Goal: Information Seeking & Learning: Learn about a topic

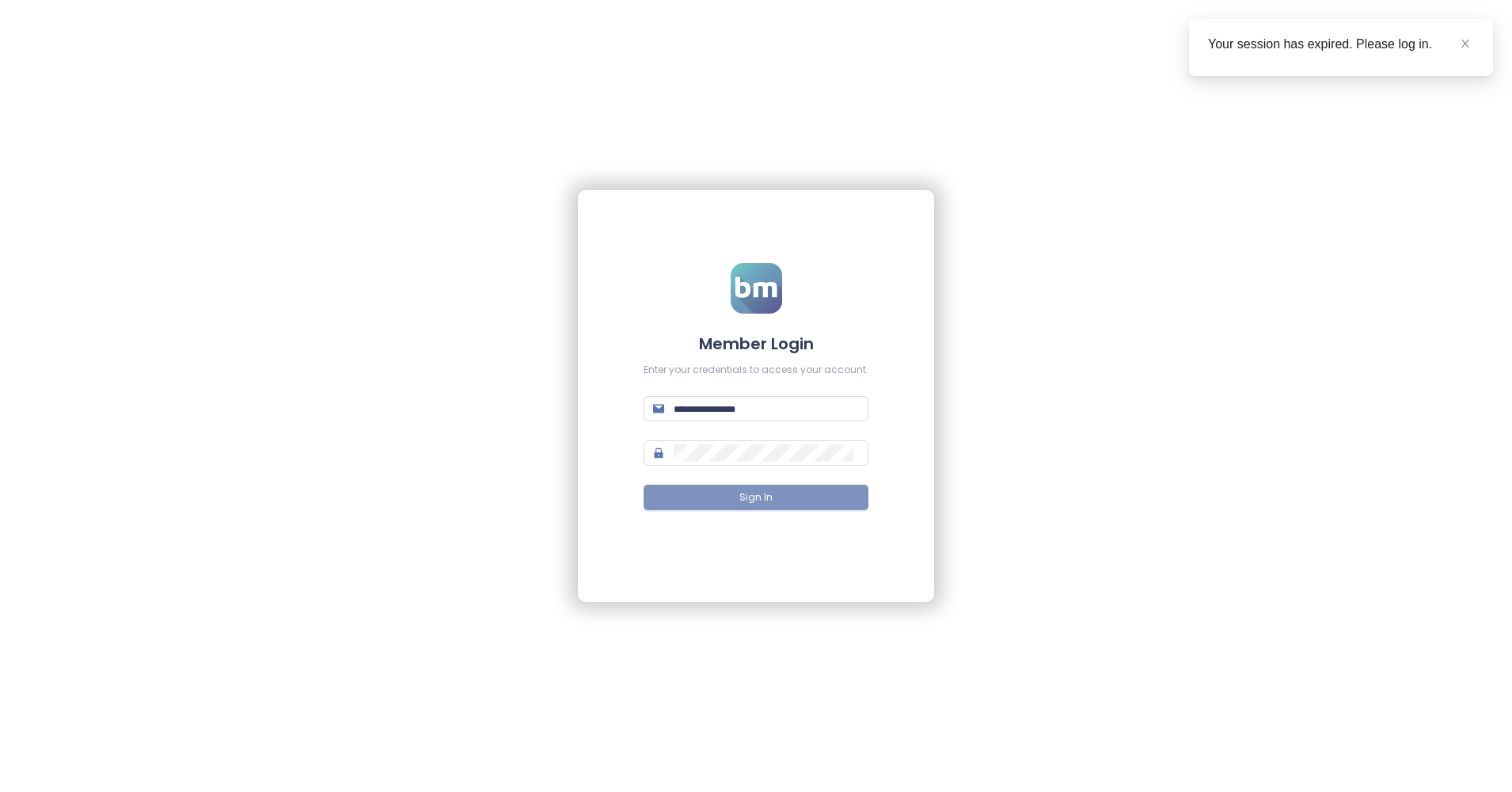
type input "**********"
click at [761, 494] on span "Sign In" at bounding box center [756, 498] width 33 height 15
click at [814, 508] on button "Sign In" at bounding box center [756, 497] width 225 height 26
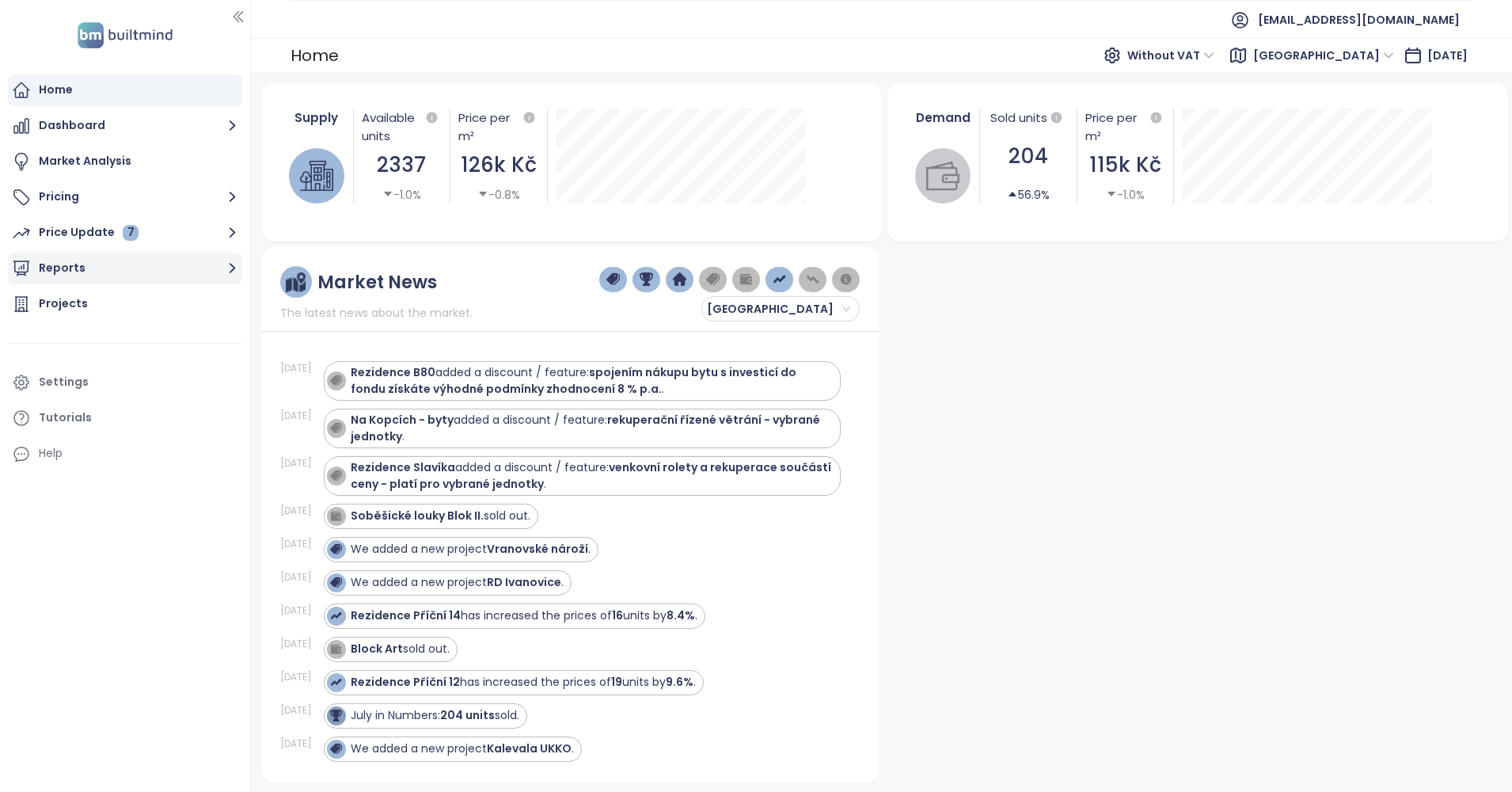
click at [103, 264] on button "Reports" at bounding box center [125, 268] width 234 height 31
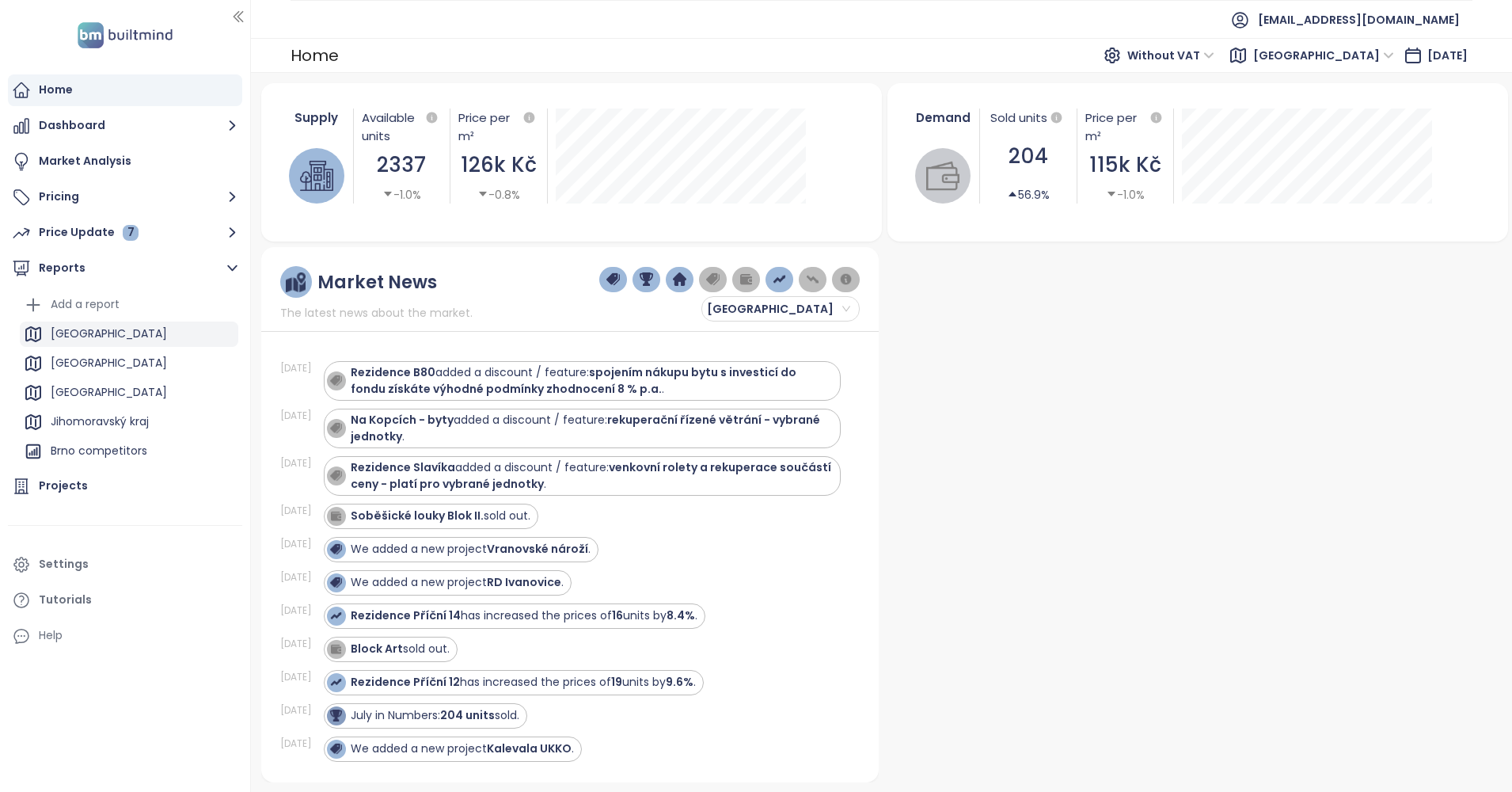
click at [85, 329] on div "Středočeský kraj" at bounding box center [108, 334] width 117 height 20
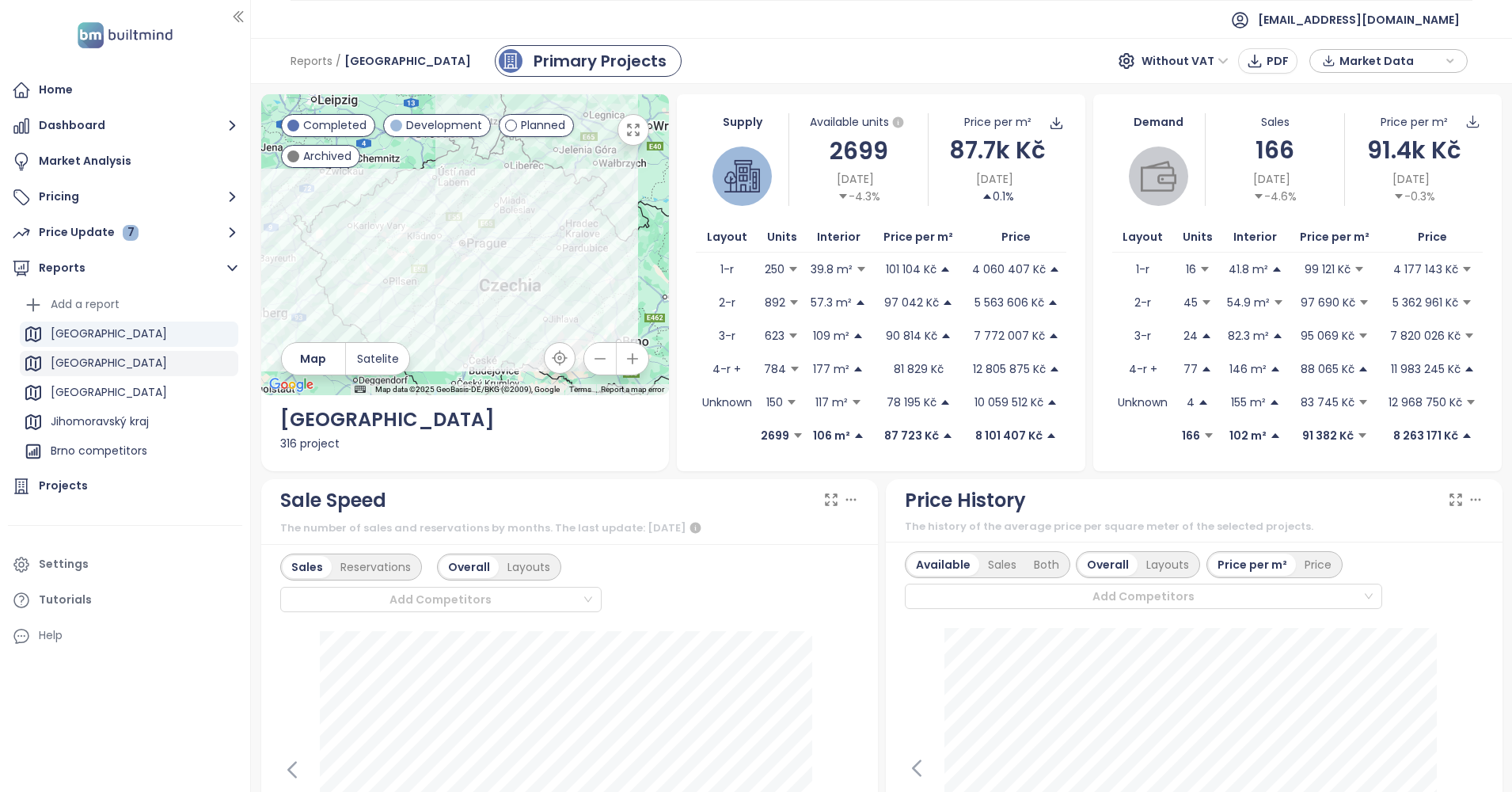
click at [128, 363] on div "Praha" at bounding box center [129, 363] width 218 height 26
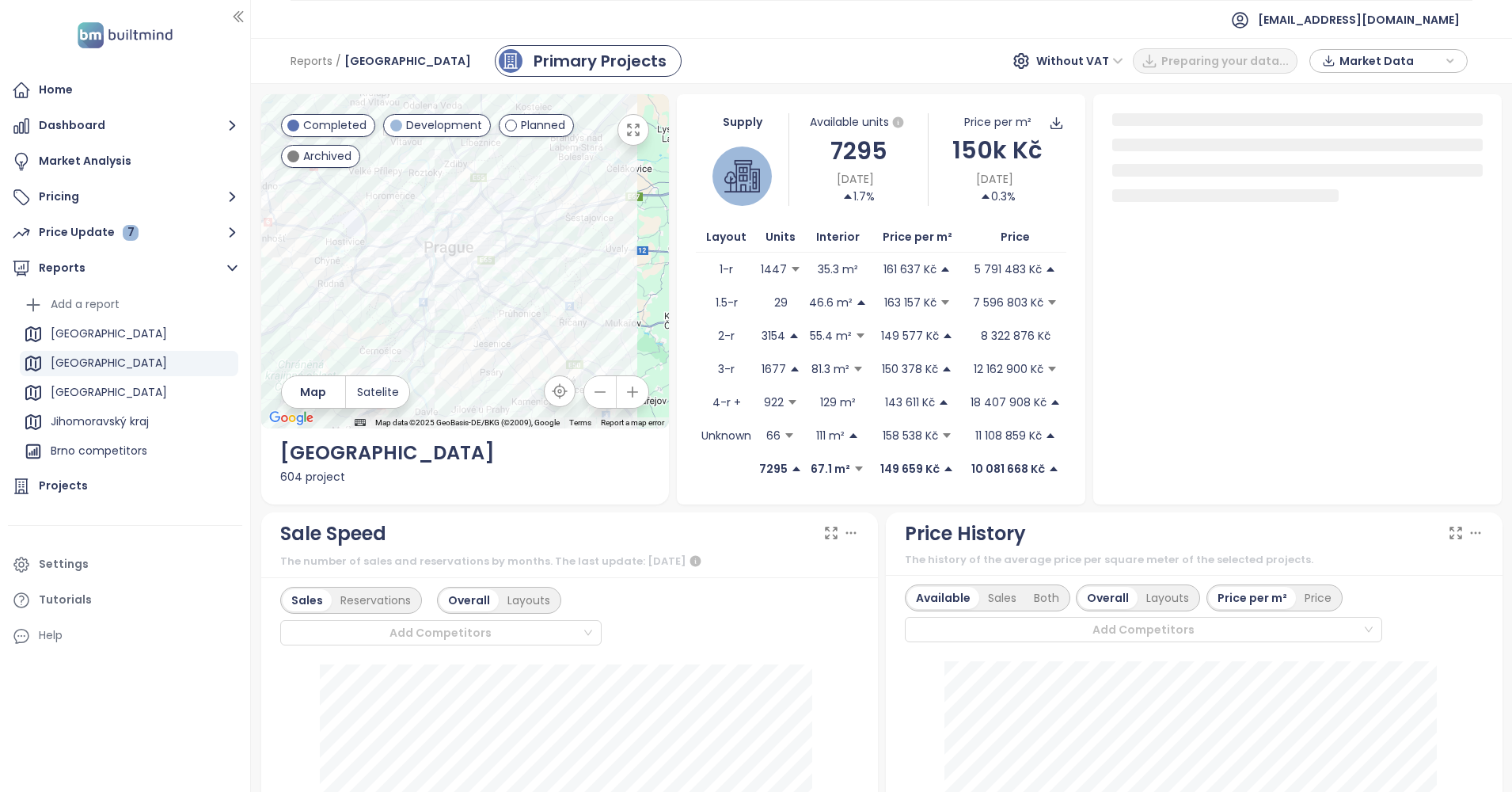
click at [636, 138] on button "button" at bounding box center [633, 130] width 31 height 31
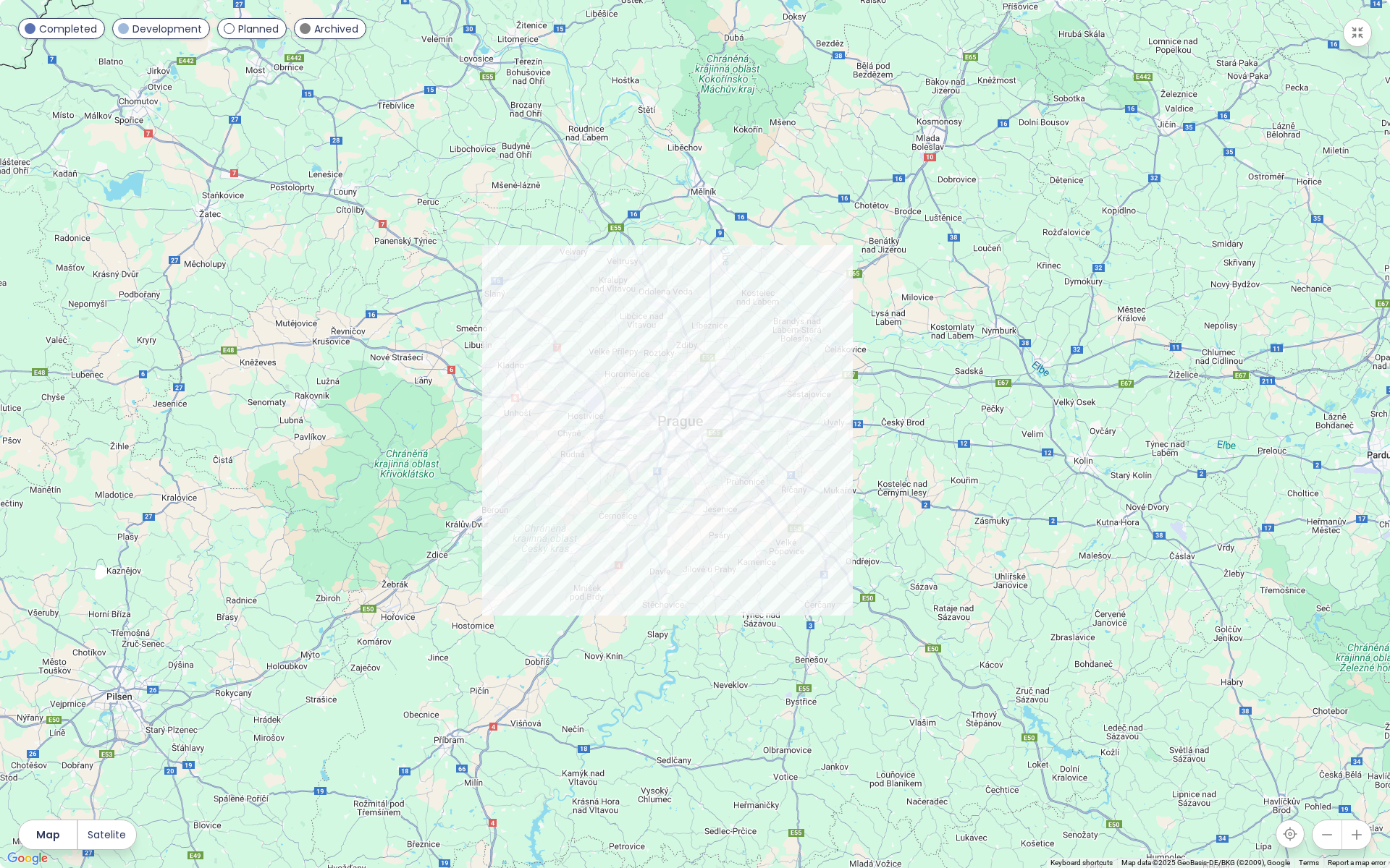
click at [1343, 723] on button "button" at bounding box center [1356, 835] width 29 height 29
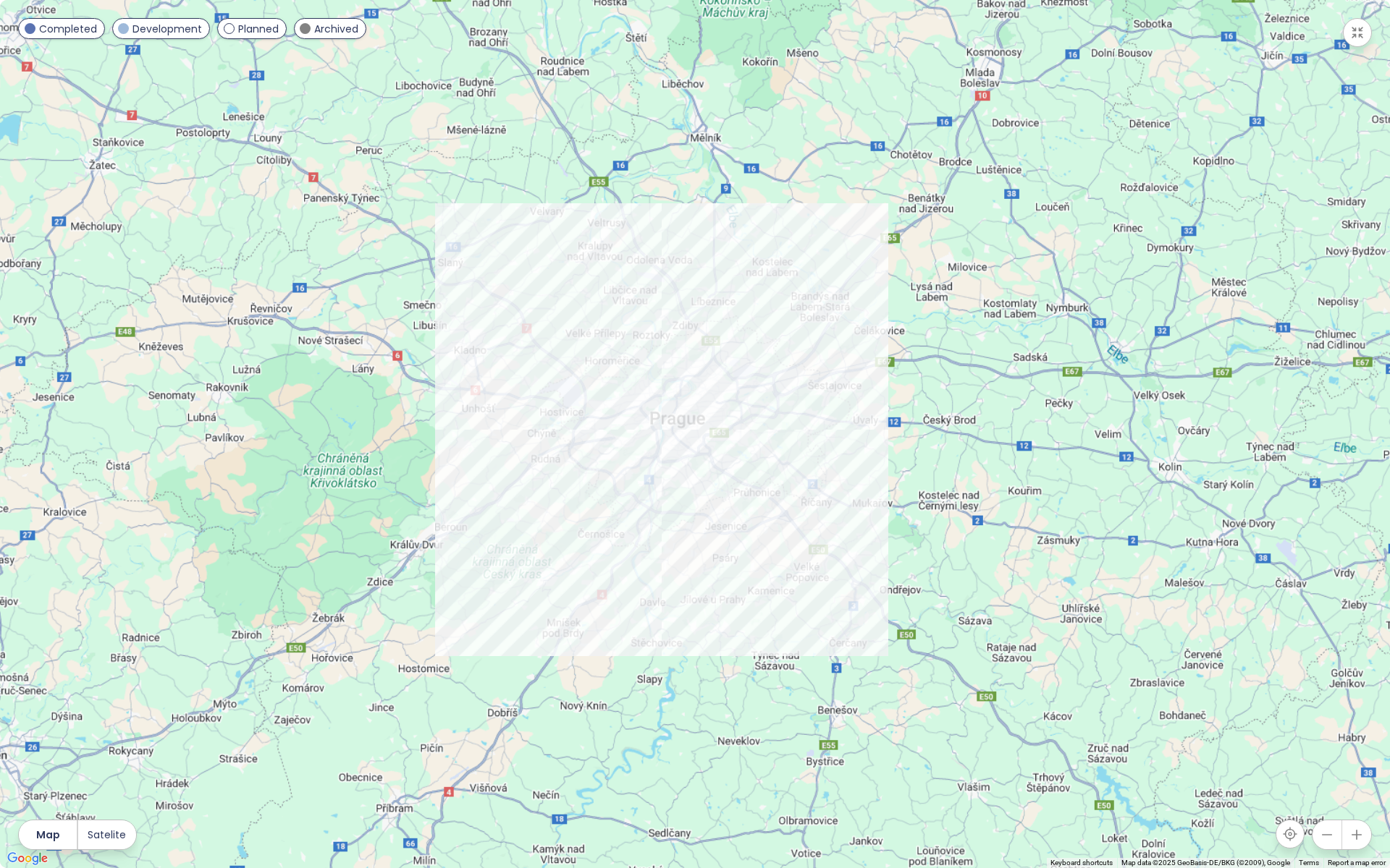
click at [1343, 723] on button "button" at bounding box center [1356, 835] width 29 height 29
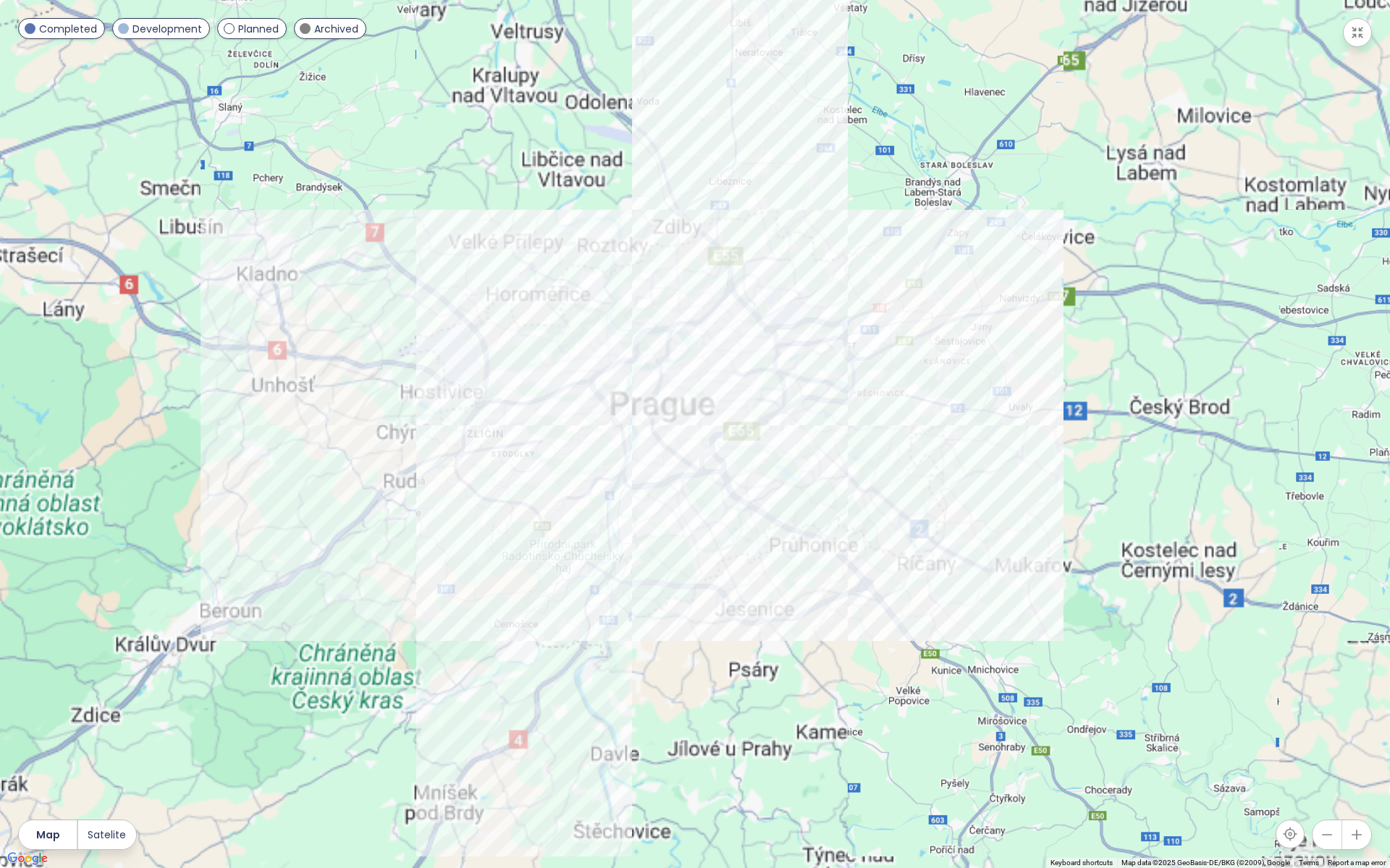
click at [1342, 723] on button "button" at bounding box center [1356, 835] width 29 height 29
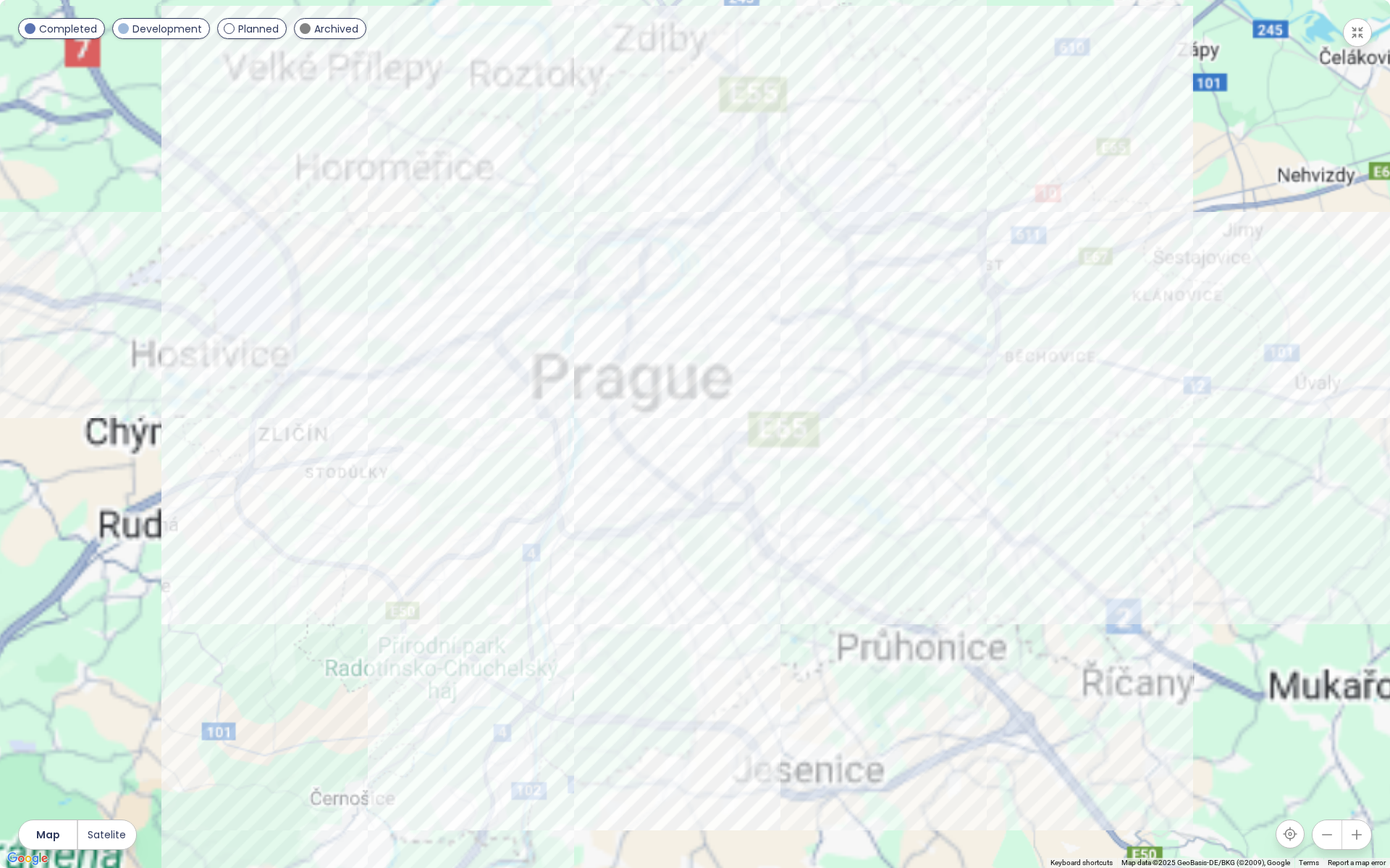
click at [1342, 723] on button "button" at bounding box center [1356, 835] width 29 height 29
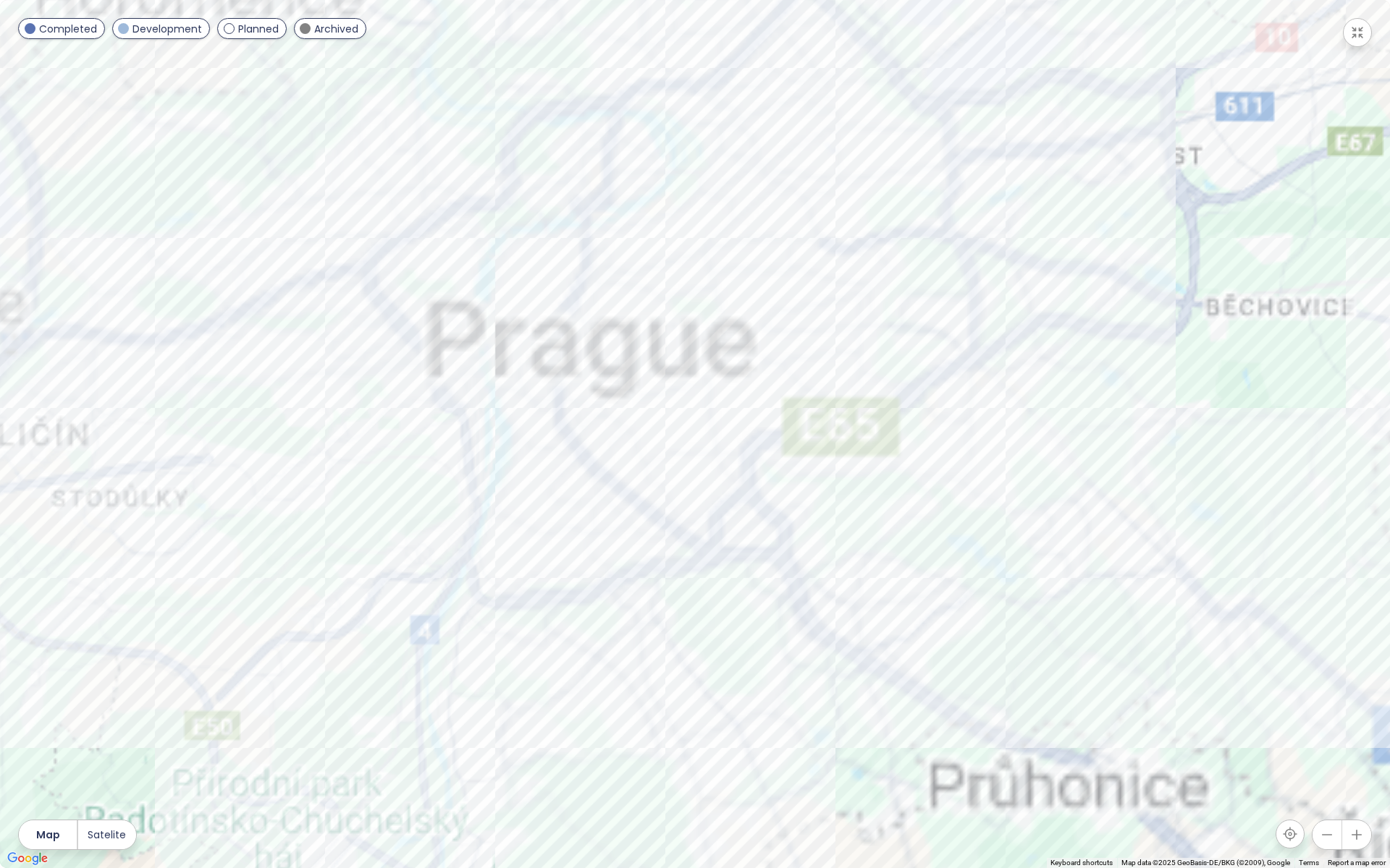
drag, startPoint x: 1342, startPoint y: 829, endPoint x: 1006, endPoint y: 504, distance: 467.5
click at [1342, 723] on button "button" at bounding box center [1356, 835] width 29 height 29
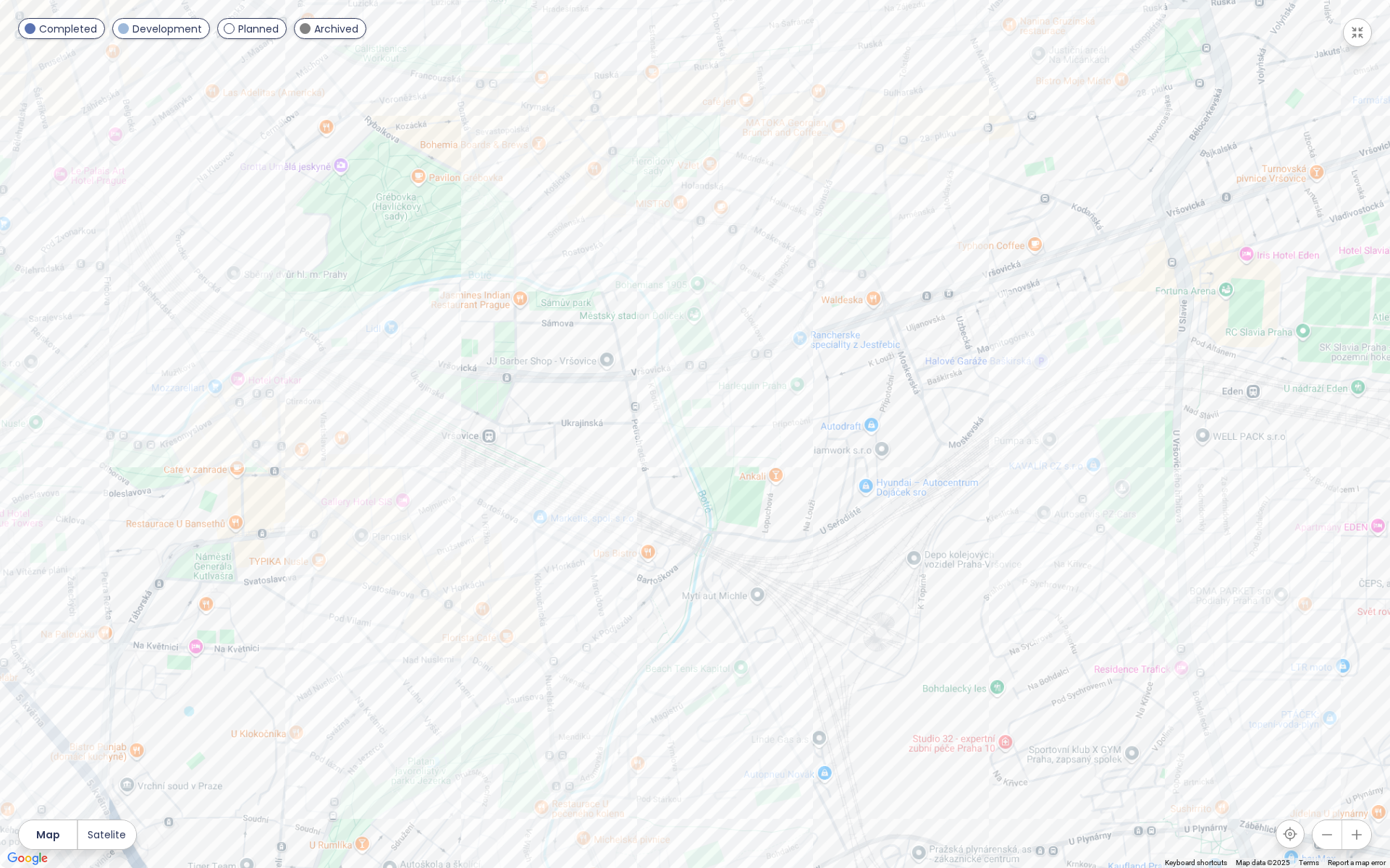
drag, startPoint x: 797, startPoint y: 320, endPoint x: 1159, endPoint y: 572, distance: 441.1
click at [1159, 572] on div at bounding box center [695, 434] width 1390 height 868
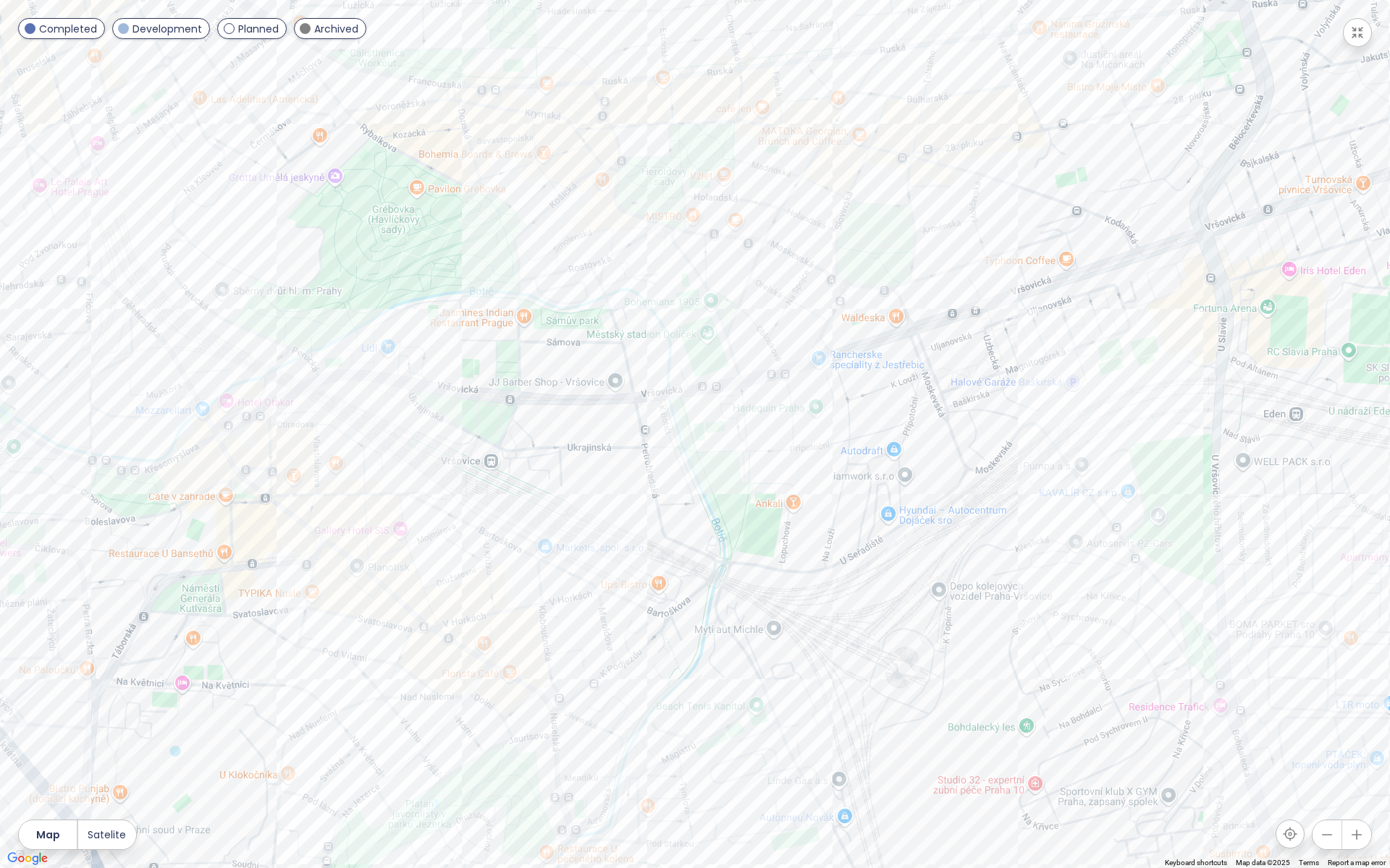
click at [1320, 723] on icon "button" at bounding box center [1327, 835] width 14 height 14
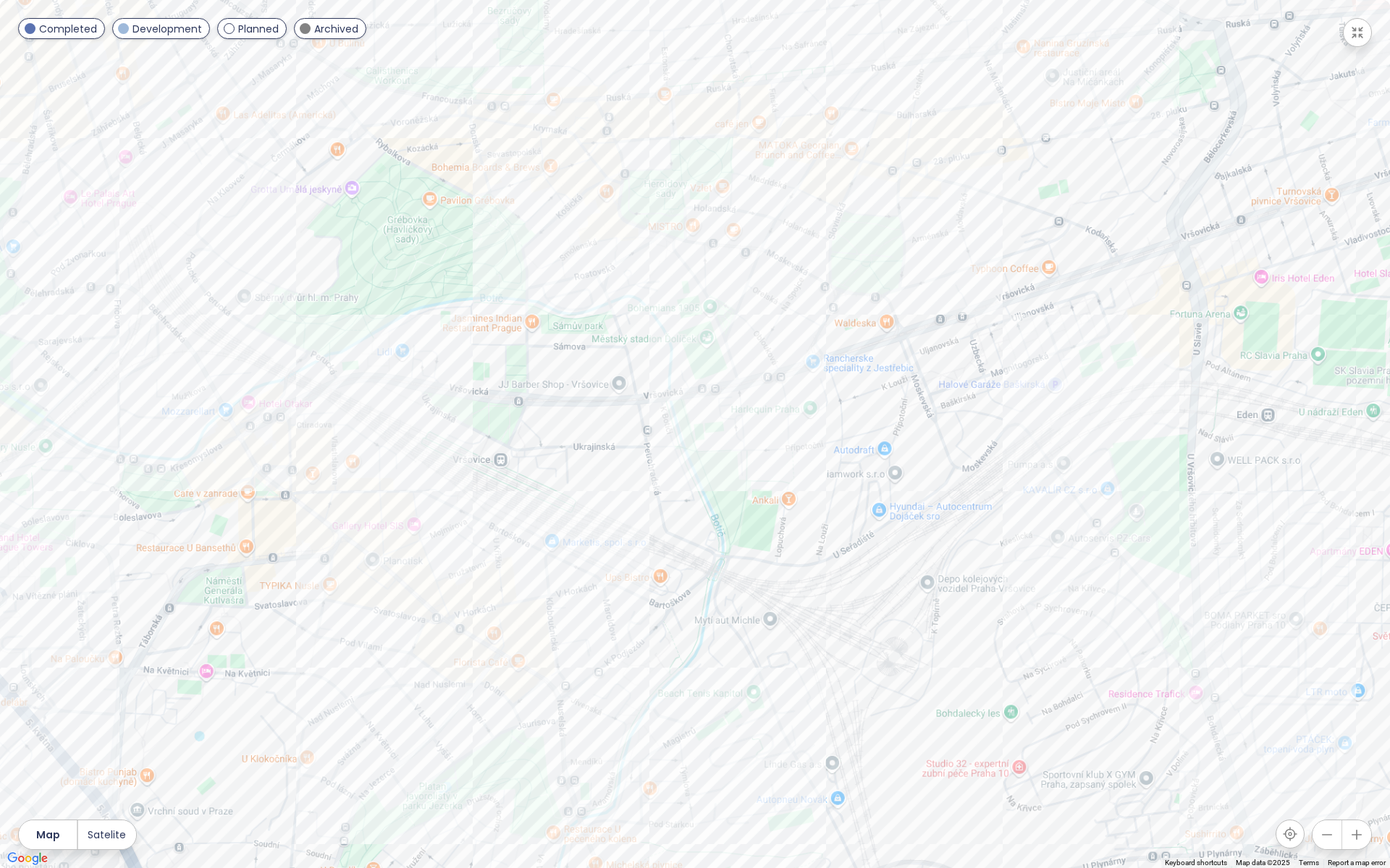
click at [1320, 723] on button "button" at bounding box center [1327, 835] width 29 height 29
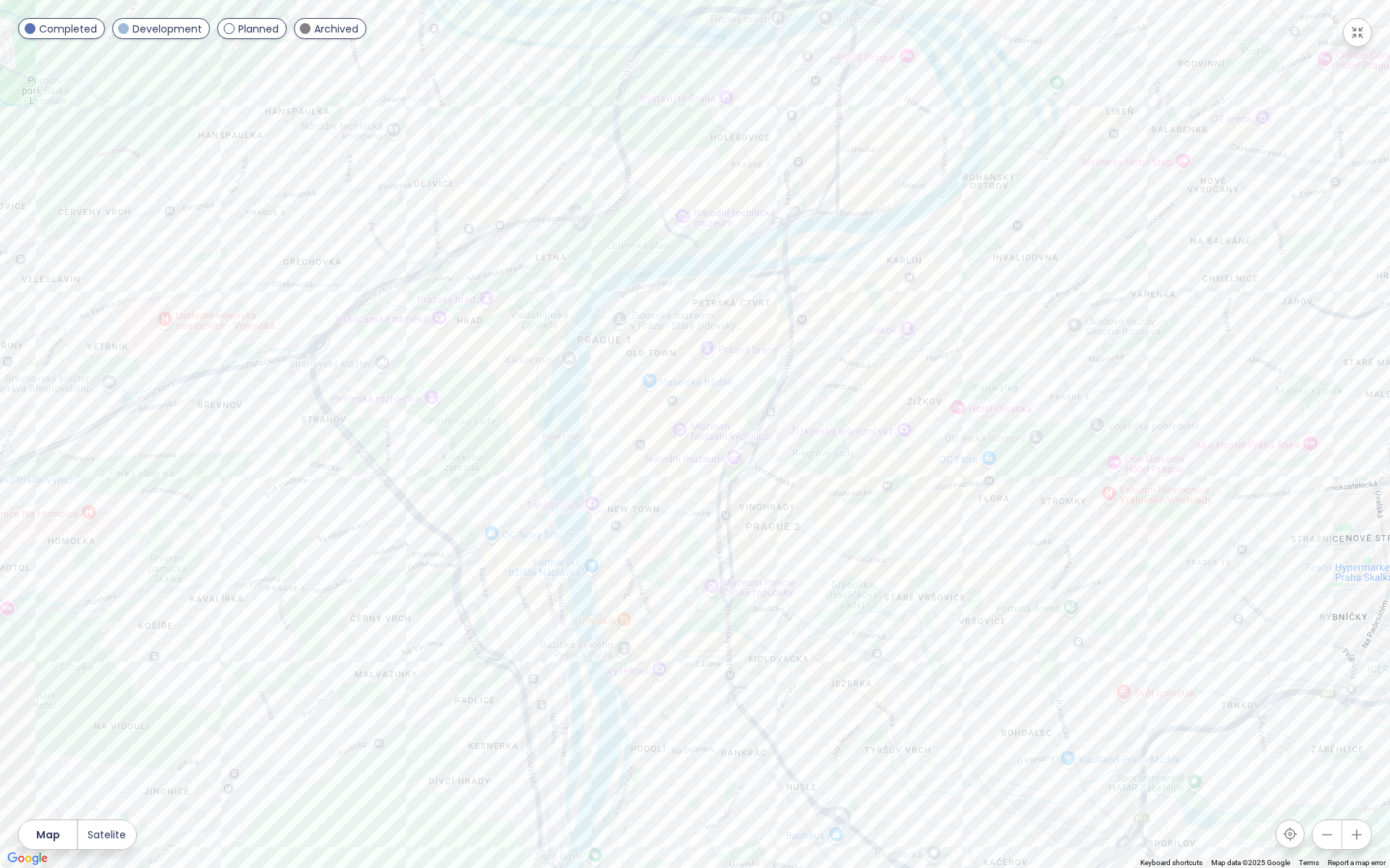
drag, startPoint x: 710, startPoint y: 354, endPoint x: 852, endPoint y: 523, distance: 220.7
click at [852, 523] on div at bounding box center [695, 434] width 1390 height 868
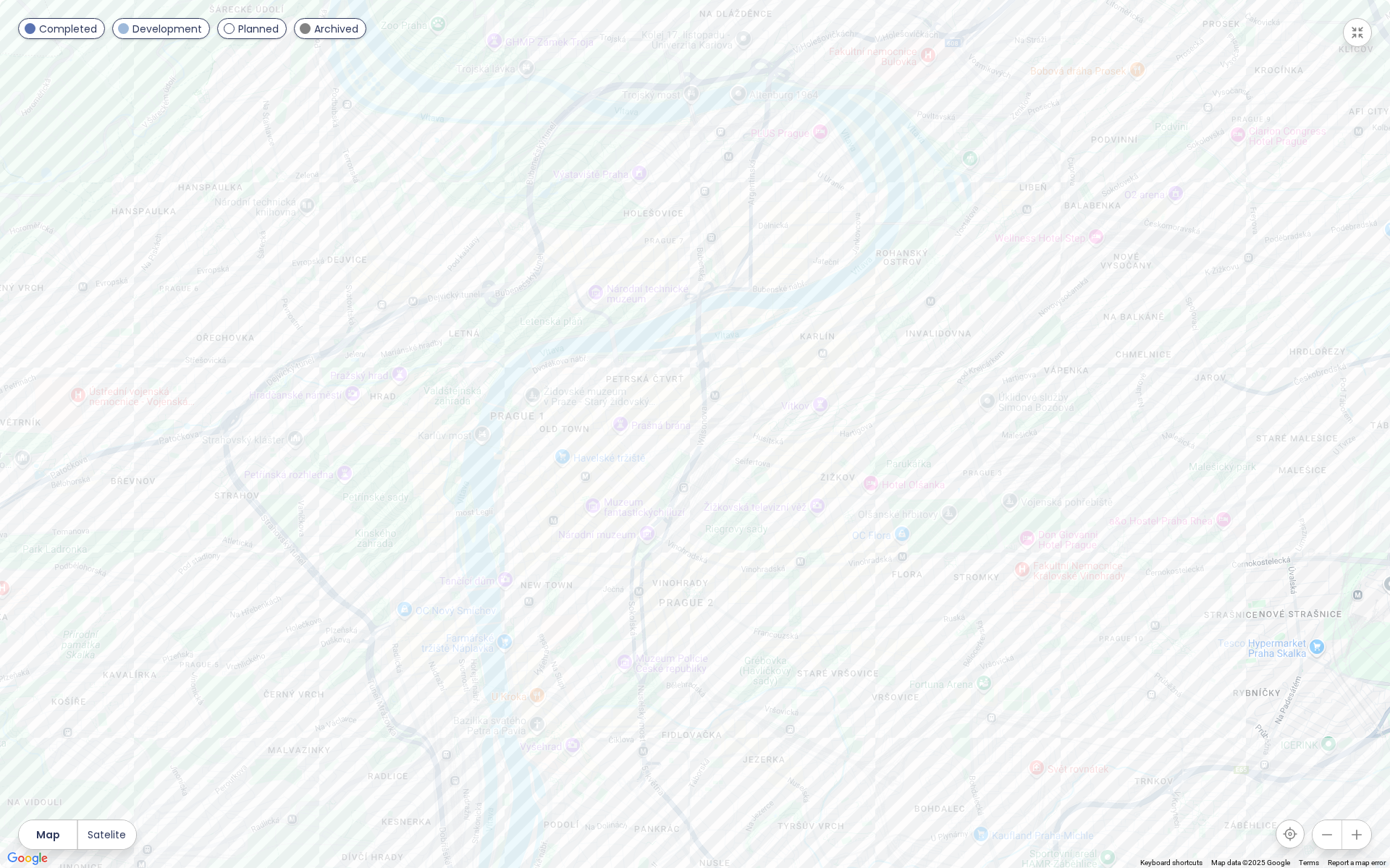
click at [1357, 24] on button "button" at bounding box center [1357, 32] width 29 height 29
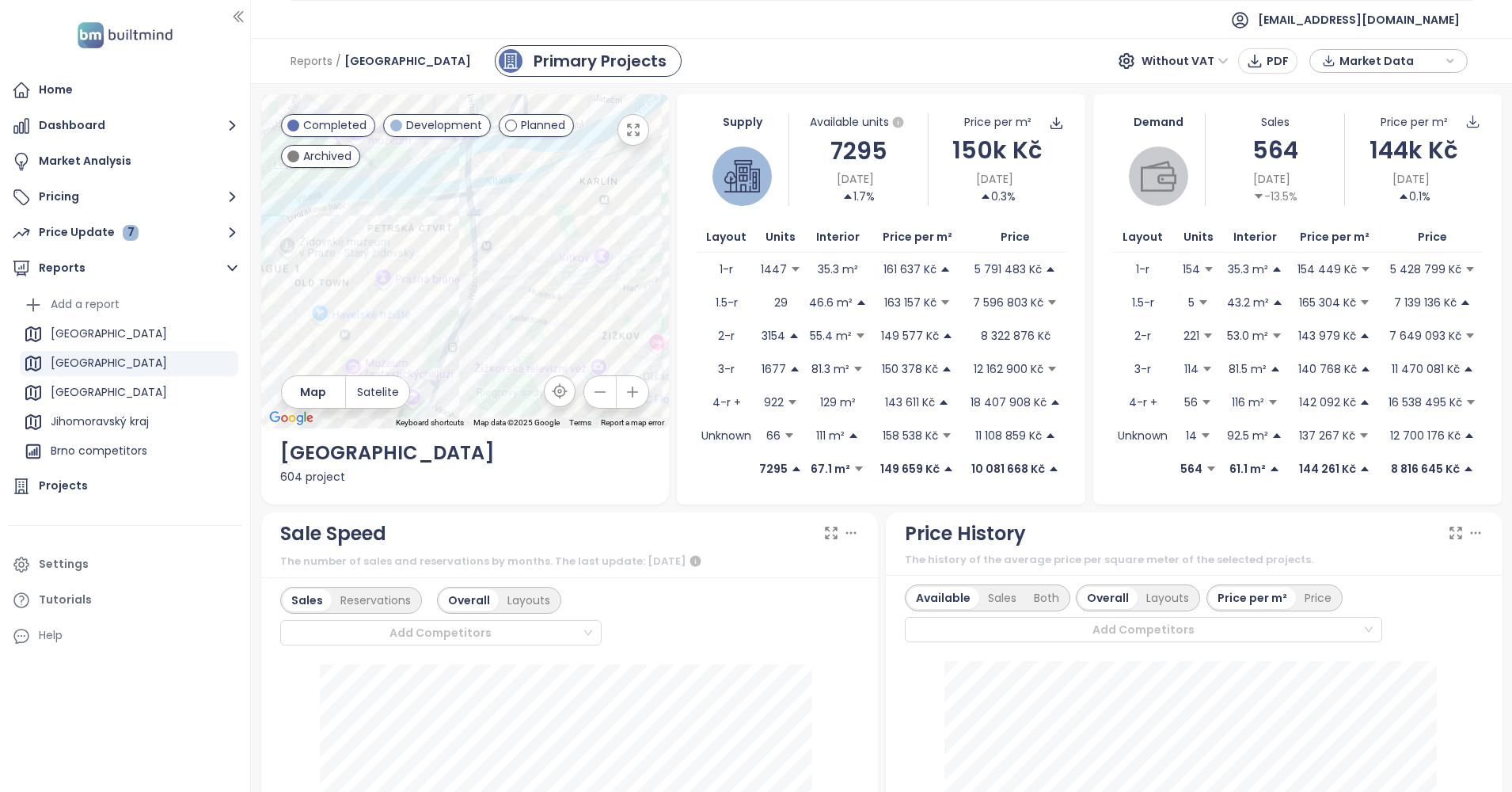
drag, startPoint x: 418, startPoint y: 169, endPoint x: 637, endPoint y: 336, distance: 275.4
drag, startPoint x: 637, startPoint y: 336, endPoint x: 775, endPoint y: 241, distance: 167.5
click at [608, 389] on button "button" at bounding box center [600, 392] width 31 height 31
drag, startPoint x: 533, startPoint y: 147, endPoint x: 532, endPoint y: 160, distance: 13.0
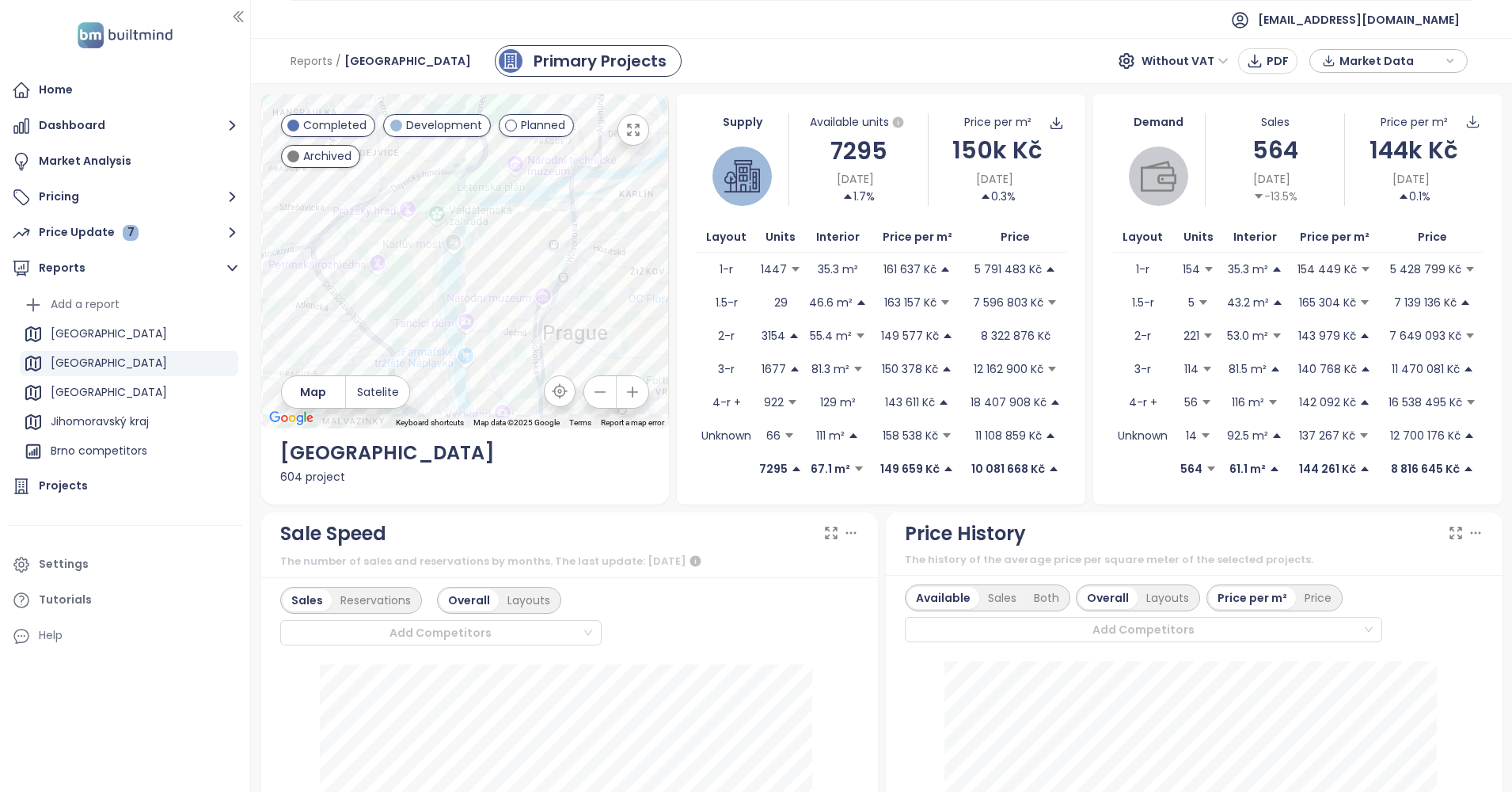
click at [532, 160] on div at bounding box center [465, 261] width 408 height 334
click at [632, 119] on button "button" at bounding box center [633, 130] width 31 height 31
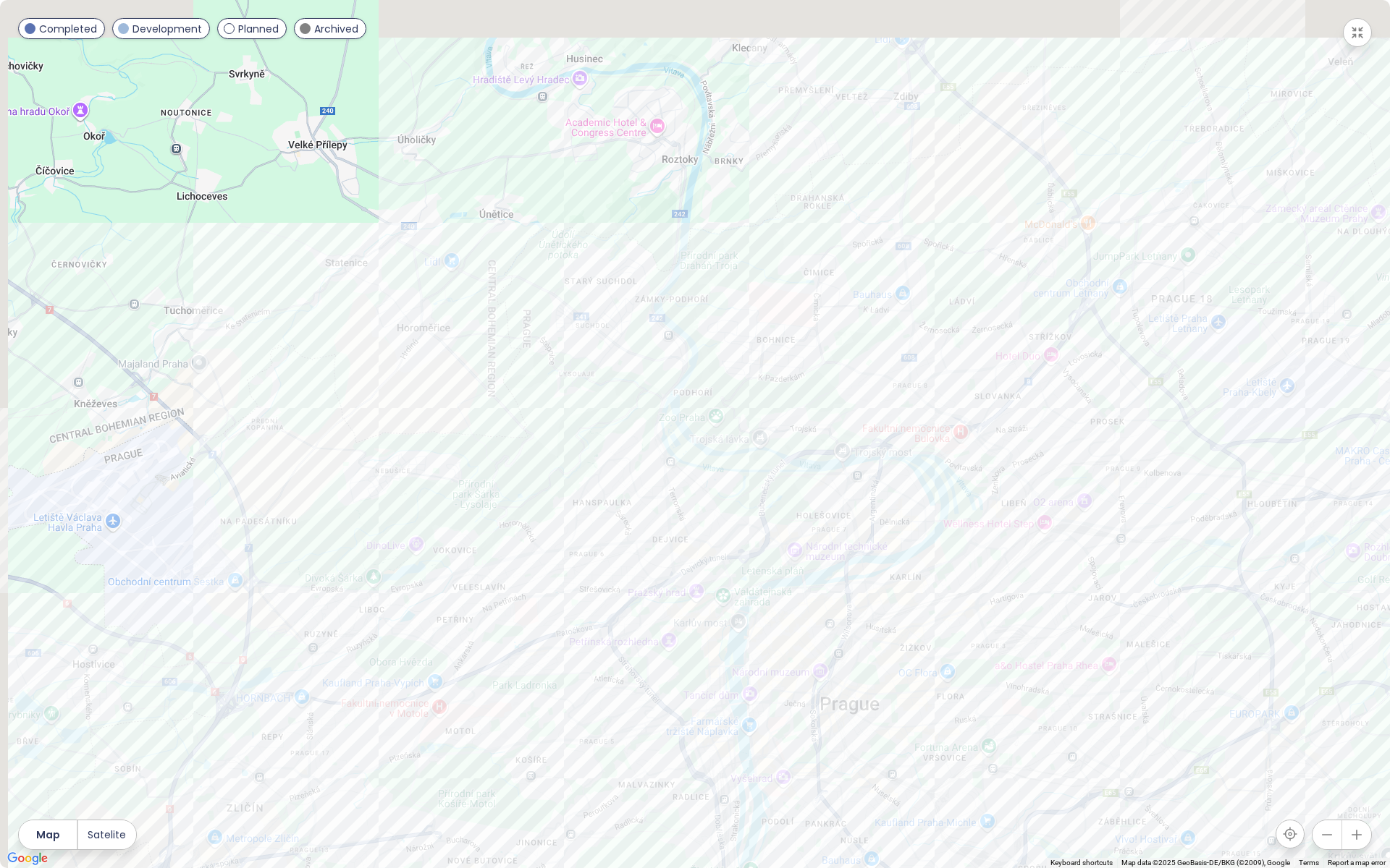
drag, startPoint x: 634, startPoint y: 227, endPoint x: 856, endPoint y: 338, distance: 248.2
click at [857, 337] on div at bounding box center [695, 434] width 1390 height 868
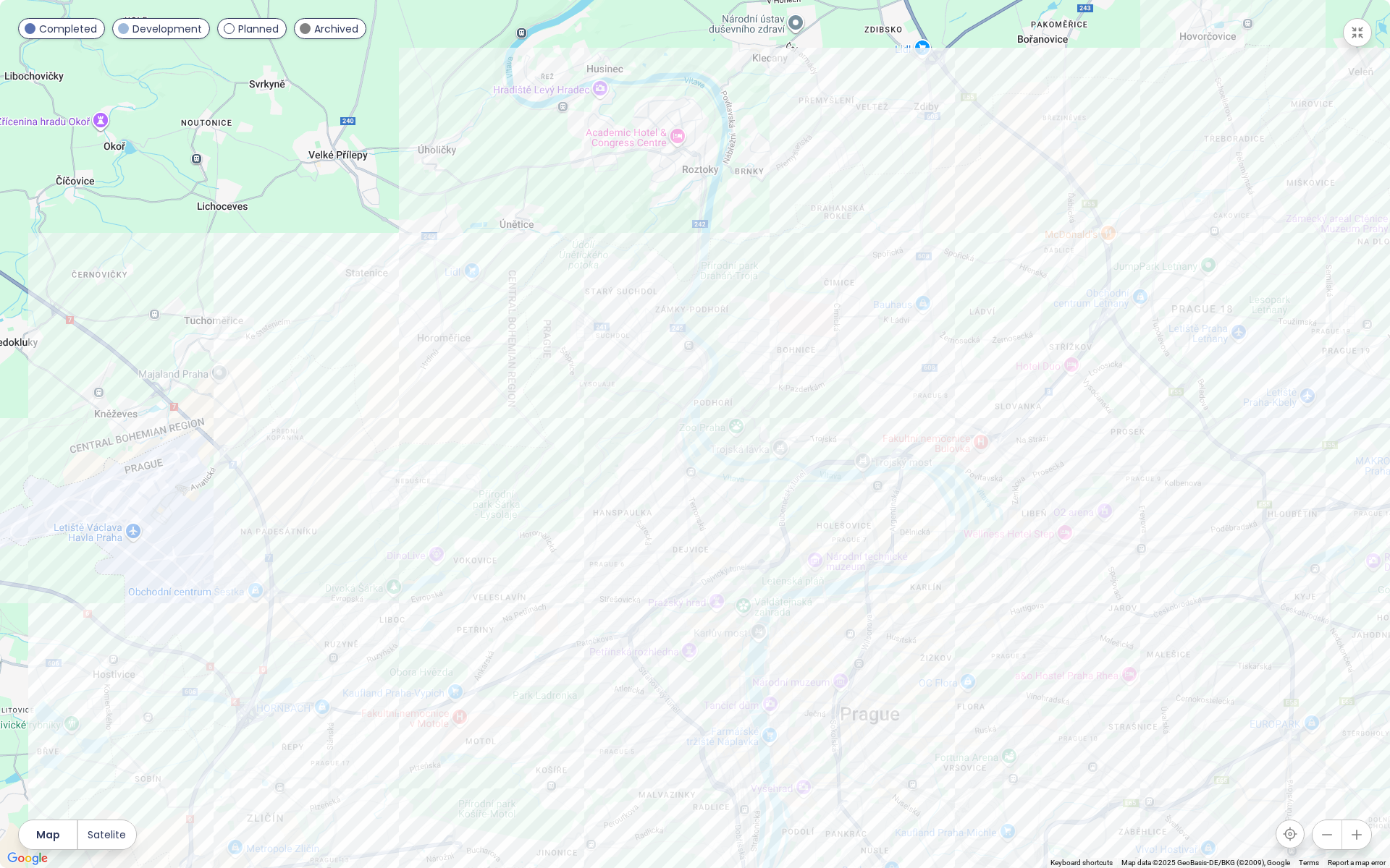
click at [1355, 723] on icon "button" at bounding box center [1356, 835] width 14 height 14
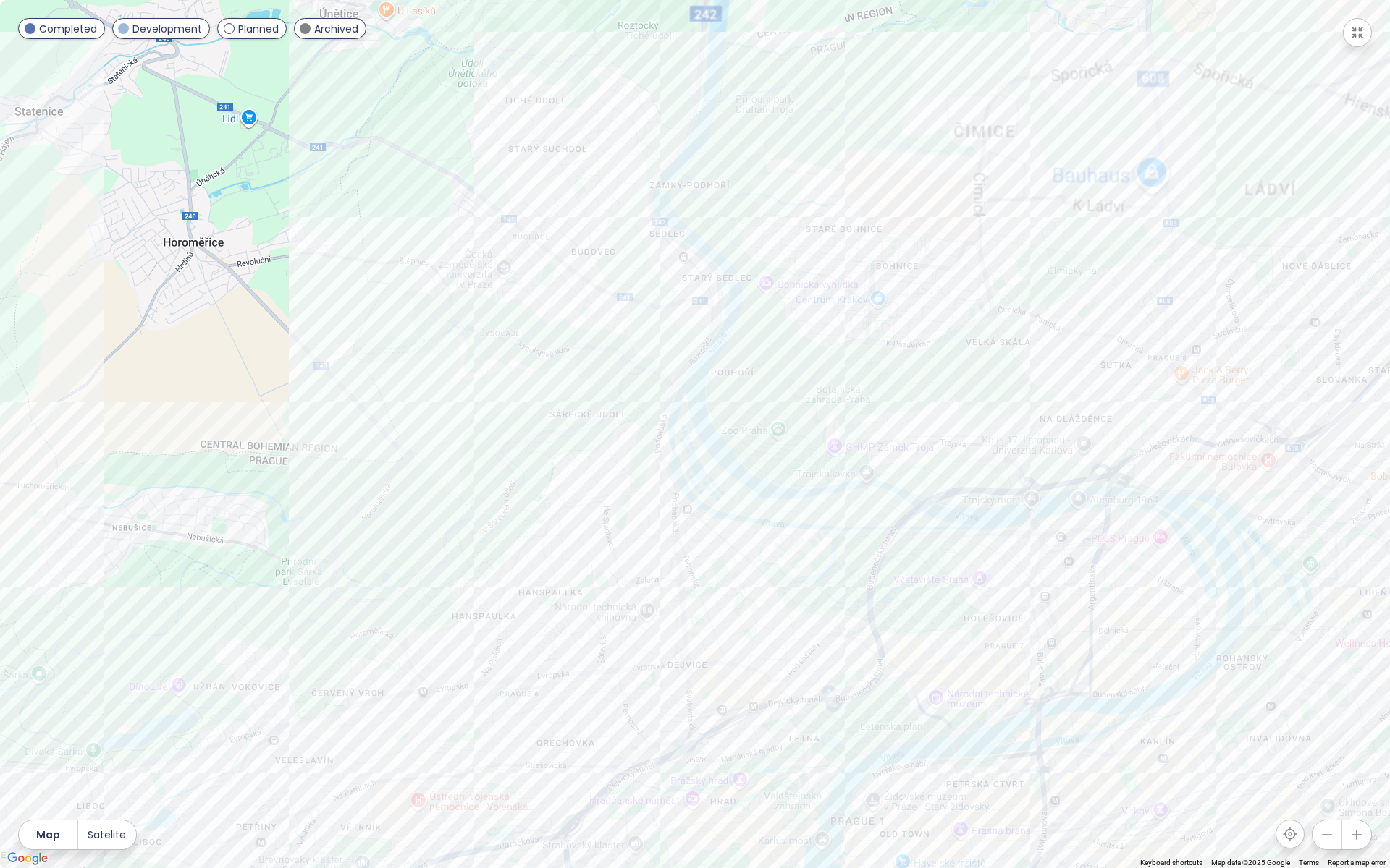
click at [1350, 723] on icon "button" at bounding box center [1356, 835] width 14 height 14
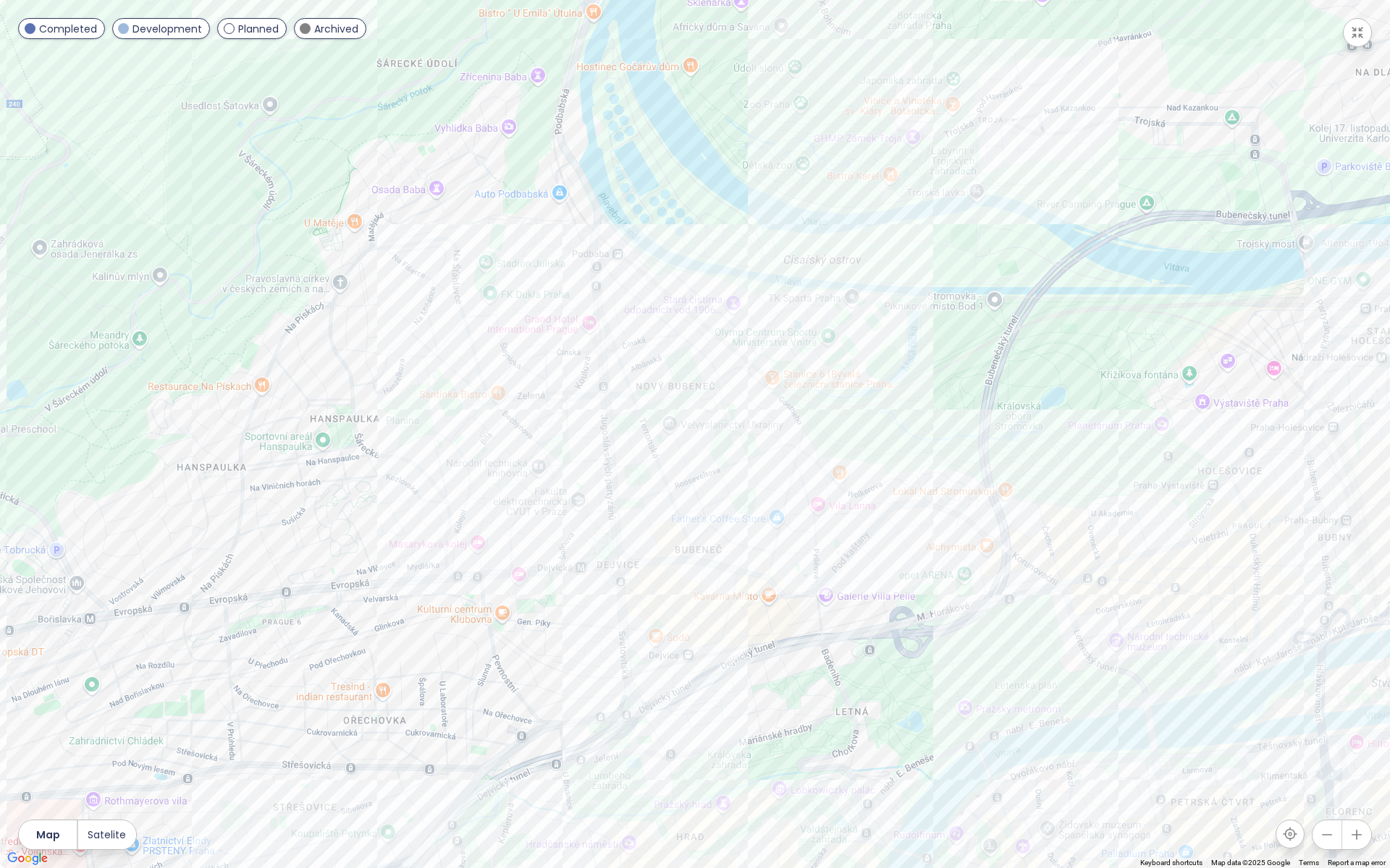
drag, startPoint x: 974, startPoint y: 687, endPoint x: 914, endPoint y: 385, distance: 307.9
click at [915, 388] on div at bounding box center [695, 434] width 1390 height 868
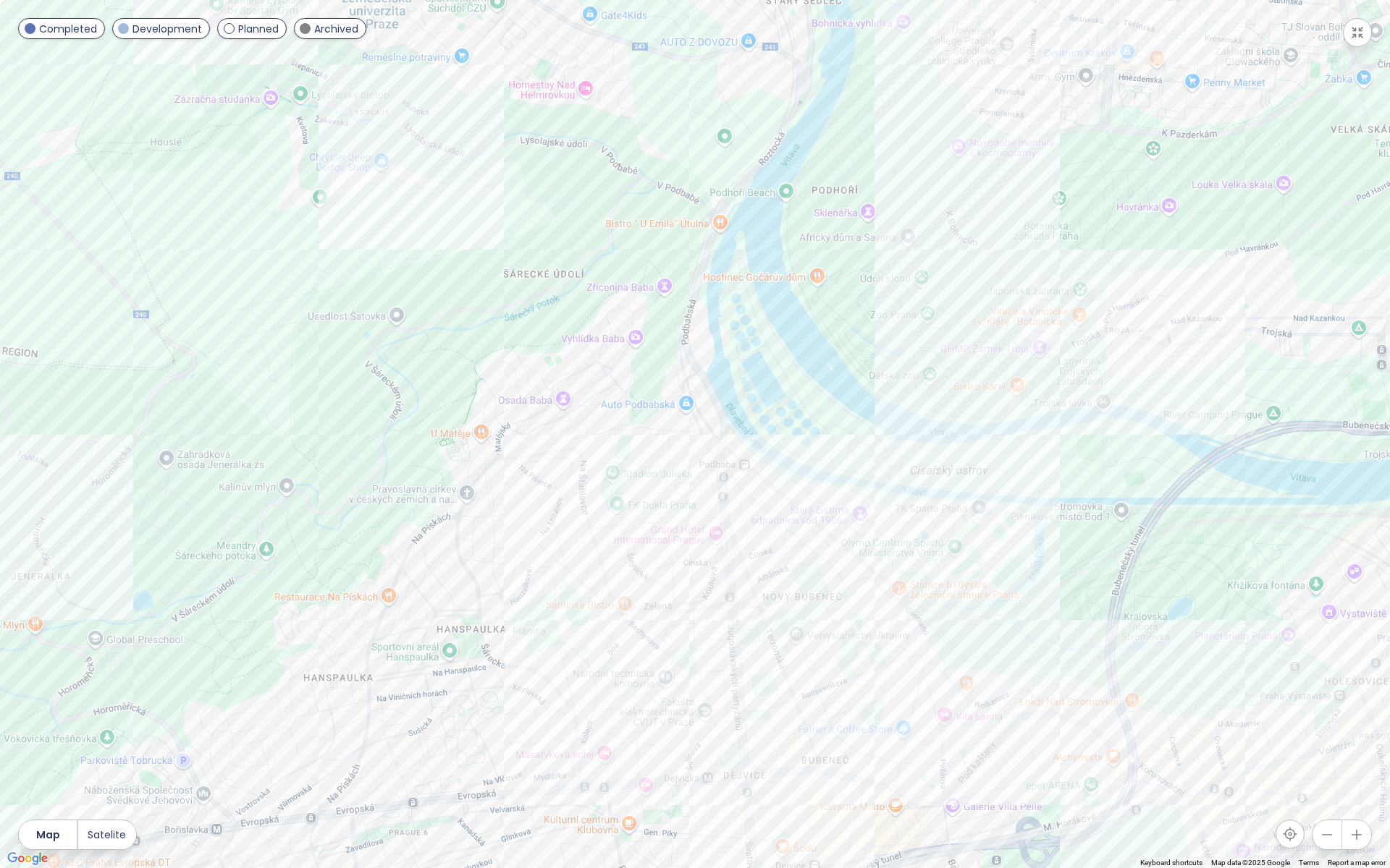
drag, startPoint x: 912, startPoint y: 378, endPoint x: 1036, endPoint y: 593, distance: 248.2
click at [1036, 593] on div at bounding box center [695, 434] width 1390 height 868
click at [822, 665] on div "[GEOGRAPHIC_DATA]" at bounding box center [695, 434] width 1390 height 868
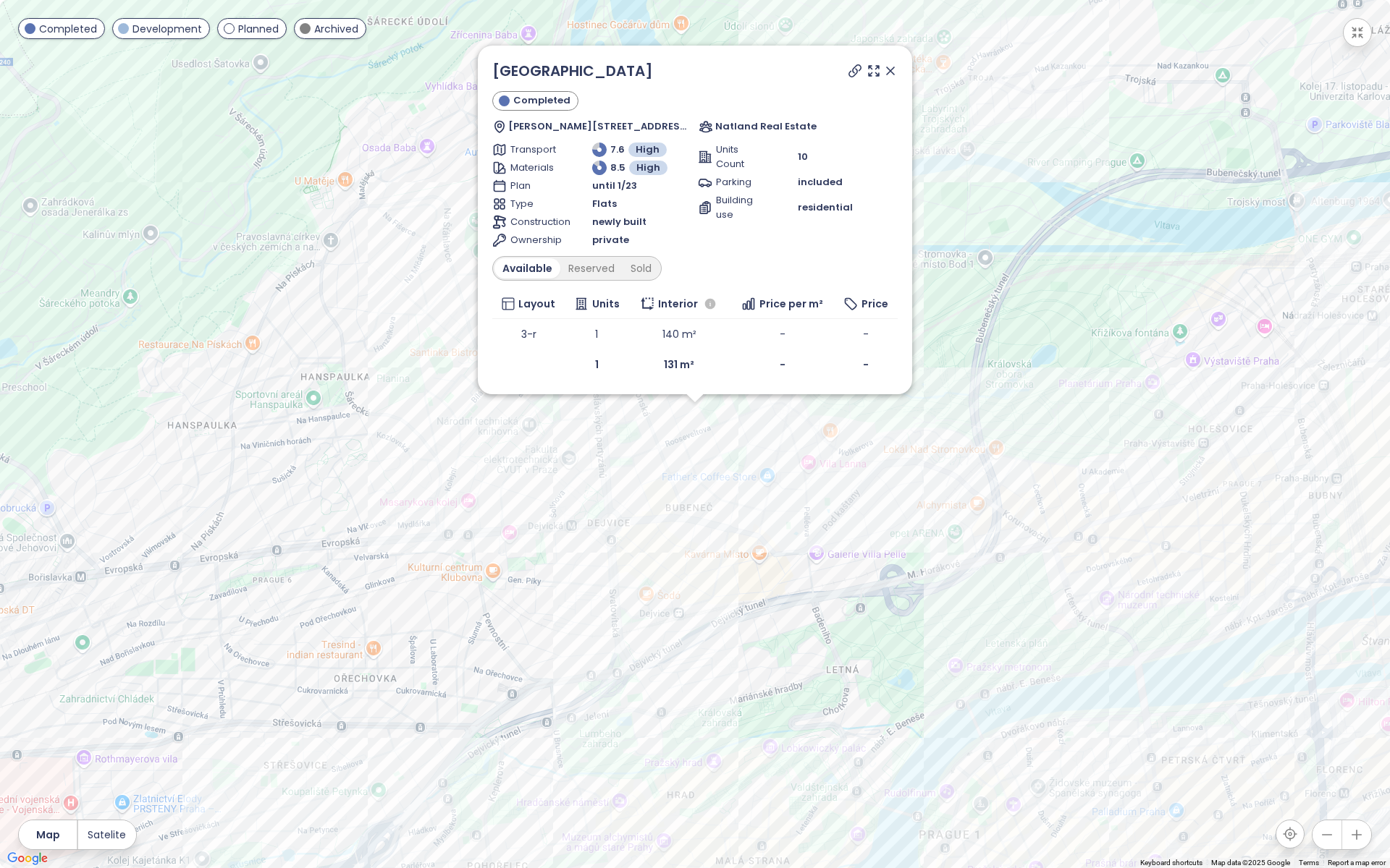
click at [698, 410] on div "Bubeneč Gardens Completed Rooseveltova 620/23, 160 00 Praha 6-Bubeneč, Czechia …" at bounding box center [695, 434] width 1390 height 868
click at [871, 68] on icon at bounding box center [873, 70] width 10 height 10
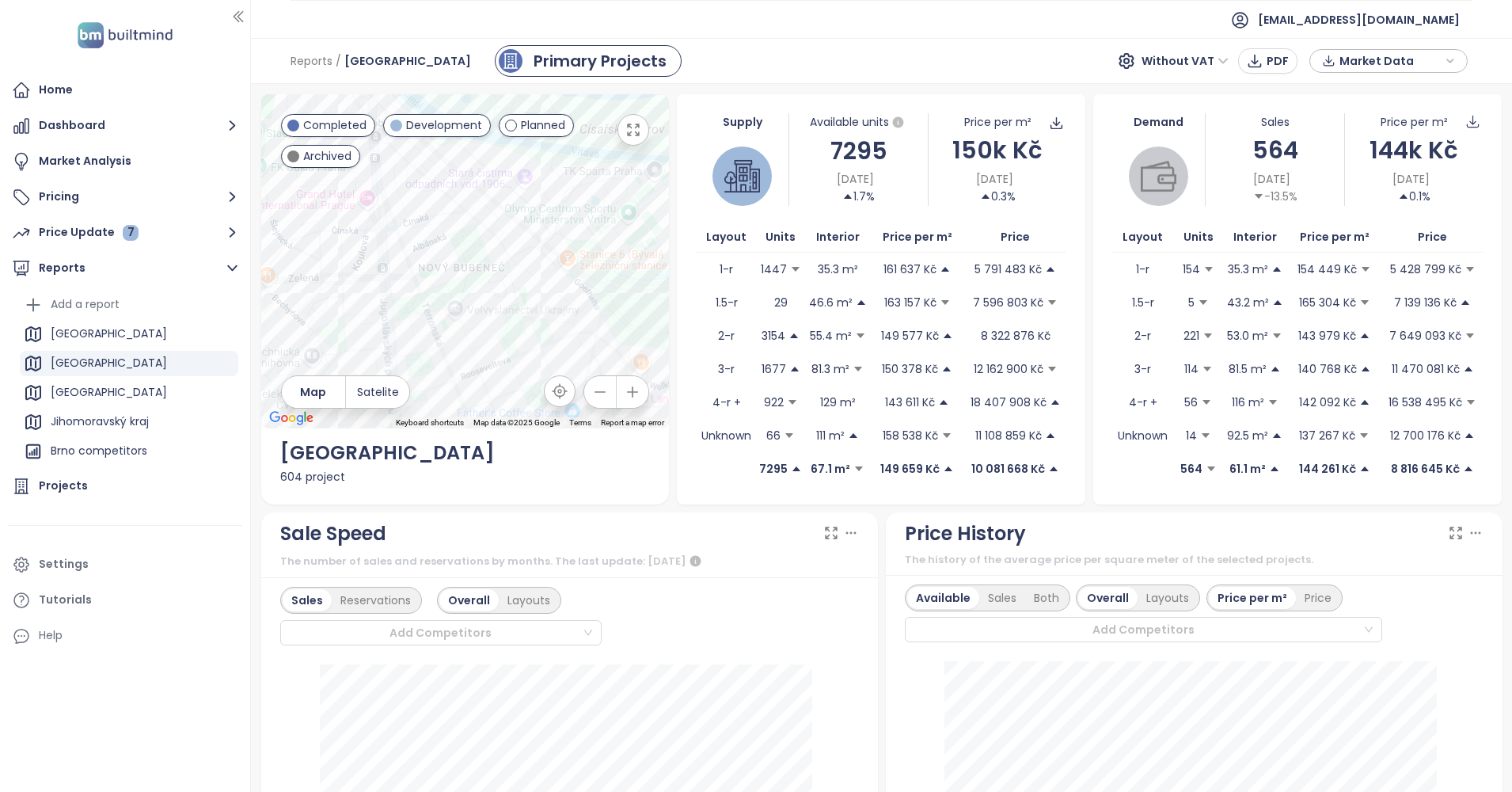
drag, startPoint x: 545, startPoint y: 255, endPoint x: 560, endPoint y: 355, distance: 101.1
click at [560, 355] on div at bounding box center [465, 261] width 408 height 334
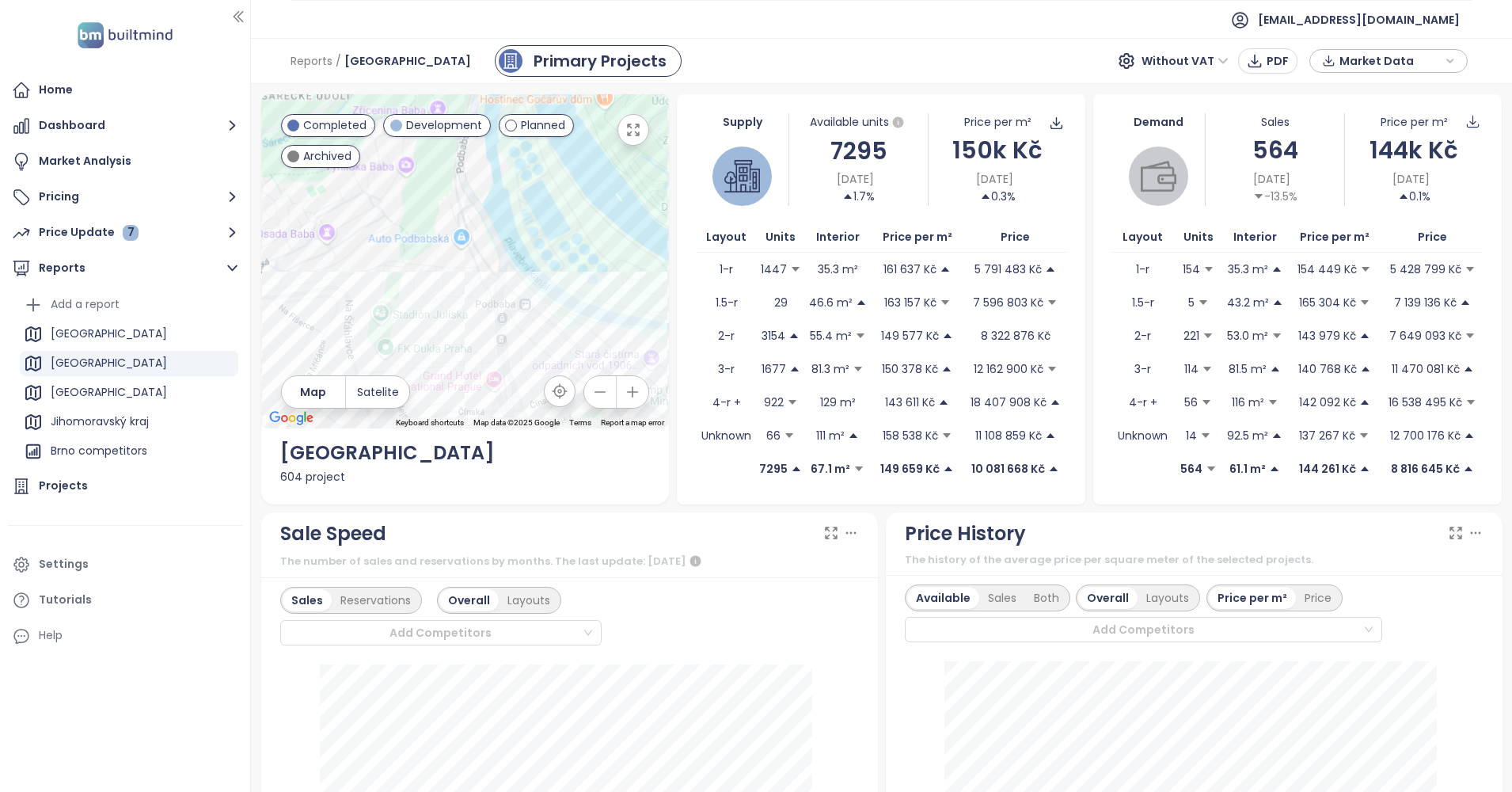
drag, startPoint x: 460, startPoint y: 258, endPoint x: 605, endPoint y: 437, distance: 230.4
click at [605, 437] on div "← Move left → Move right ↑ Move up ↓ Move down + Zoom in - Zoom out Home Jump l…" at bounding box center [465, 299] width 408 height 410
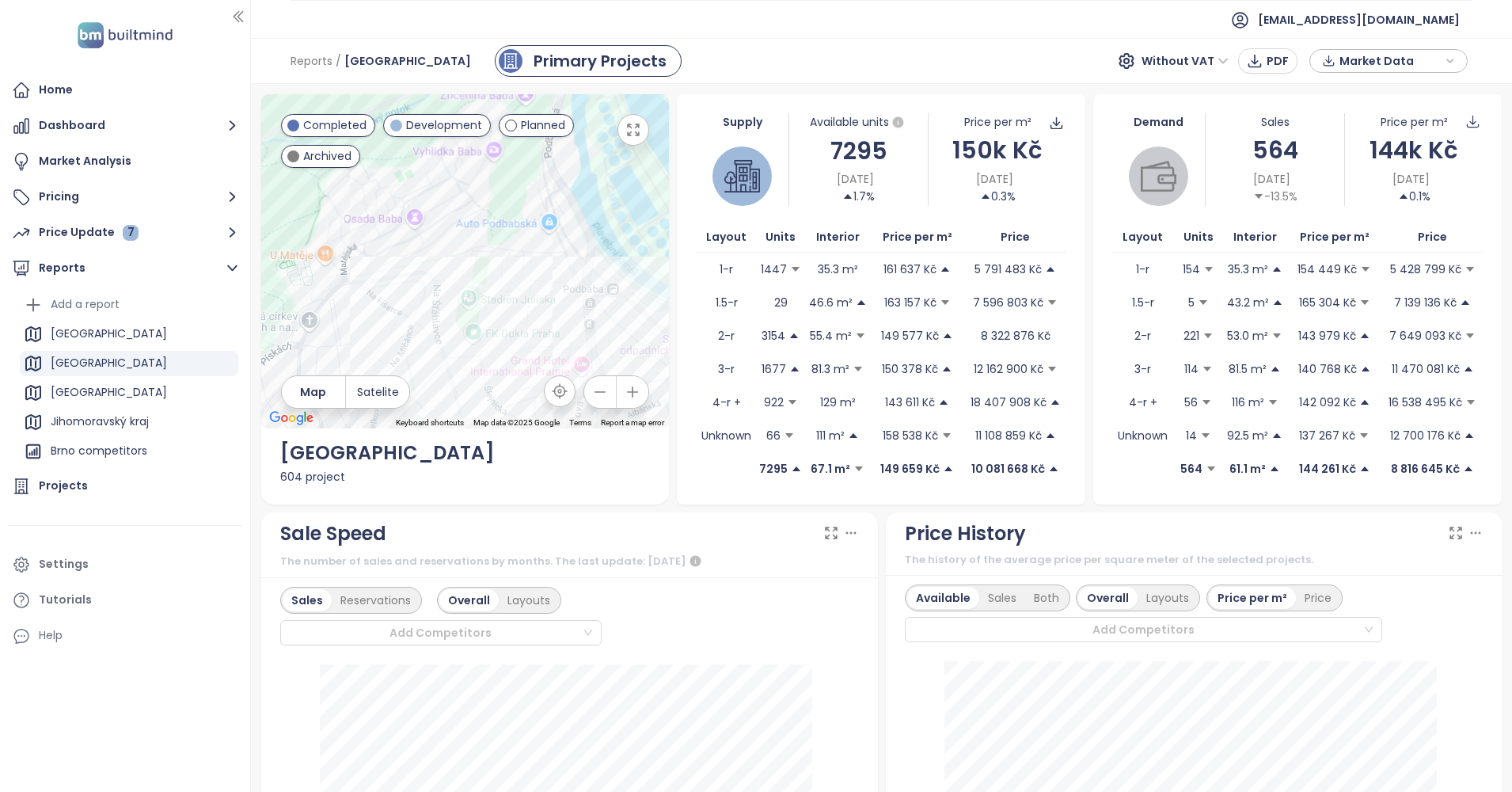
drag, startPoint x: 516, startPoint y: 377, endPoint x: 594, endPoint y: 344, distance: 84.7
click at [594, 344] on div at bounding box center [465, 261] width 408 height 334
click at [514, 305] on div "Rezidence Juliska" at bounding box center [465, 261] width 408 height 334
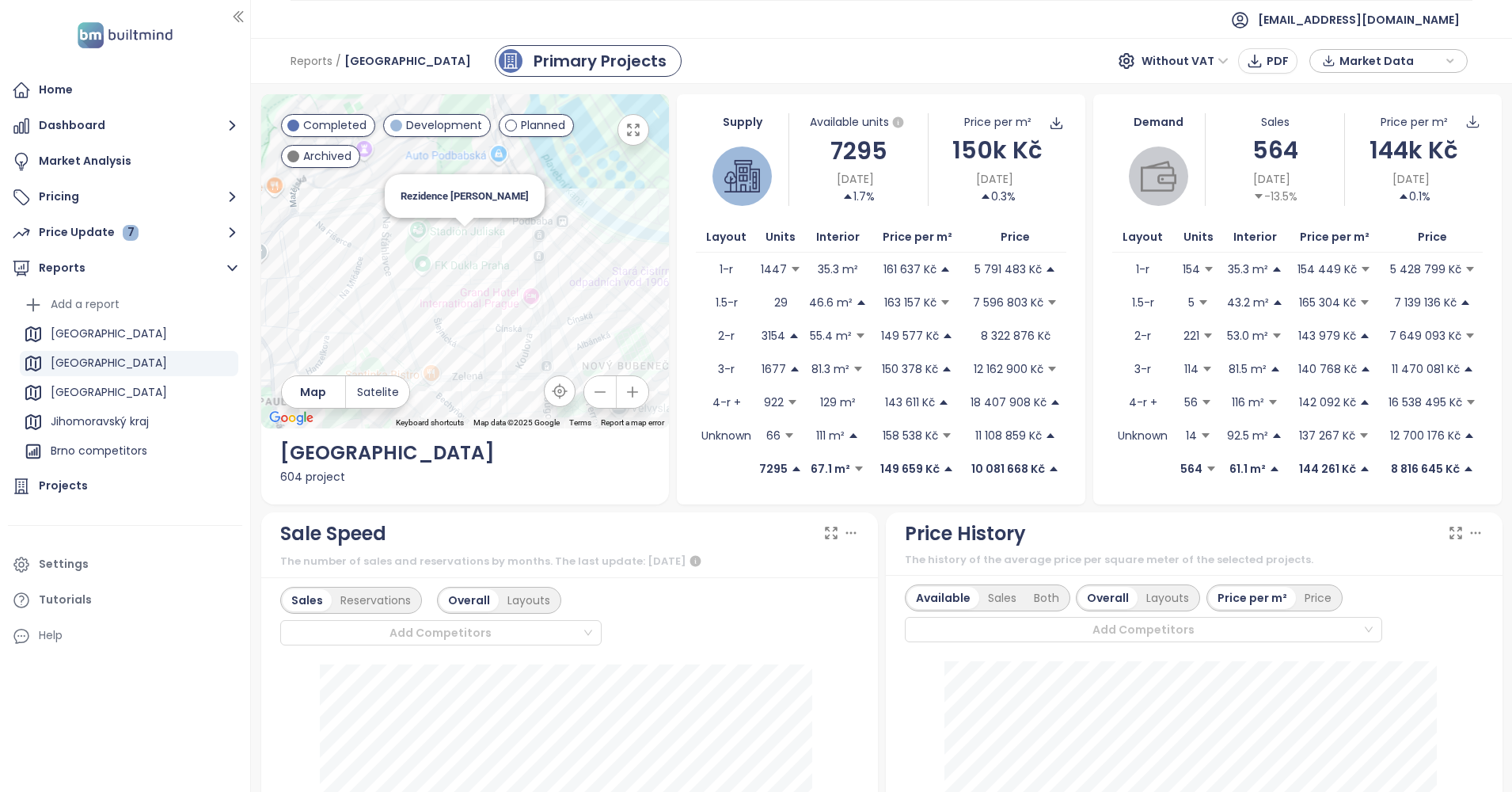
click at [463, 238] on div "Rezidence Juliska" at bounding box center [465, 261] width 408 height 334
click at [463, 239] on div "Rezidence Juliska" at bounding box center [465, 261] width 408 height 334
click at [466, 241] on div "Rezidence Juliska" at bounding box center [465, 261] width 408 height 334
click at [460, 198] on span "Rezidence Juliska" at bounding box center [465, 196] width 128 height 12
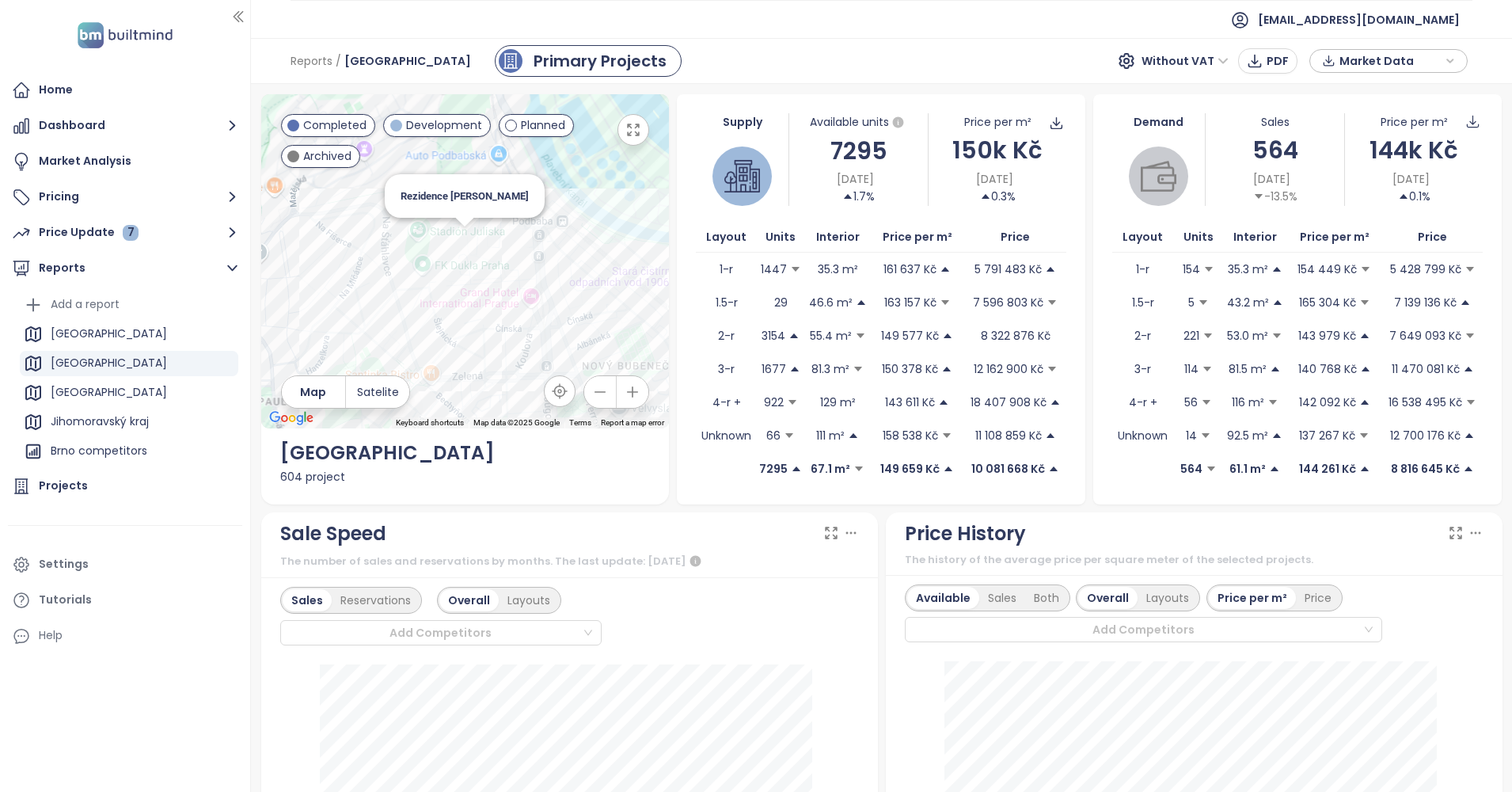
click at [462, 242] on div "Rezidence Juliska" at bounding box center [465, 261] width 408 height 334
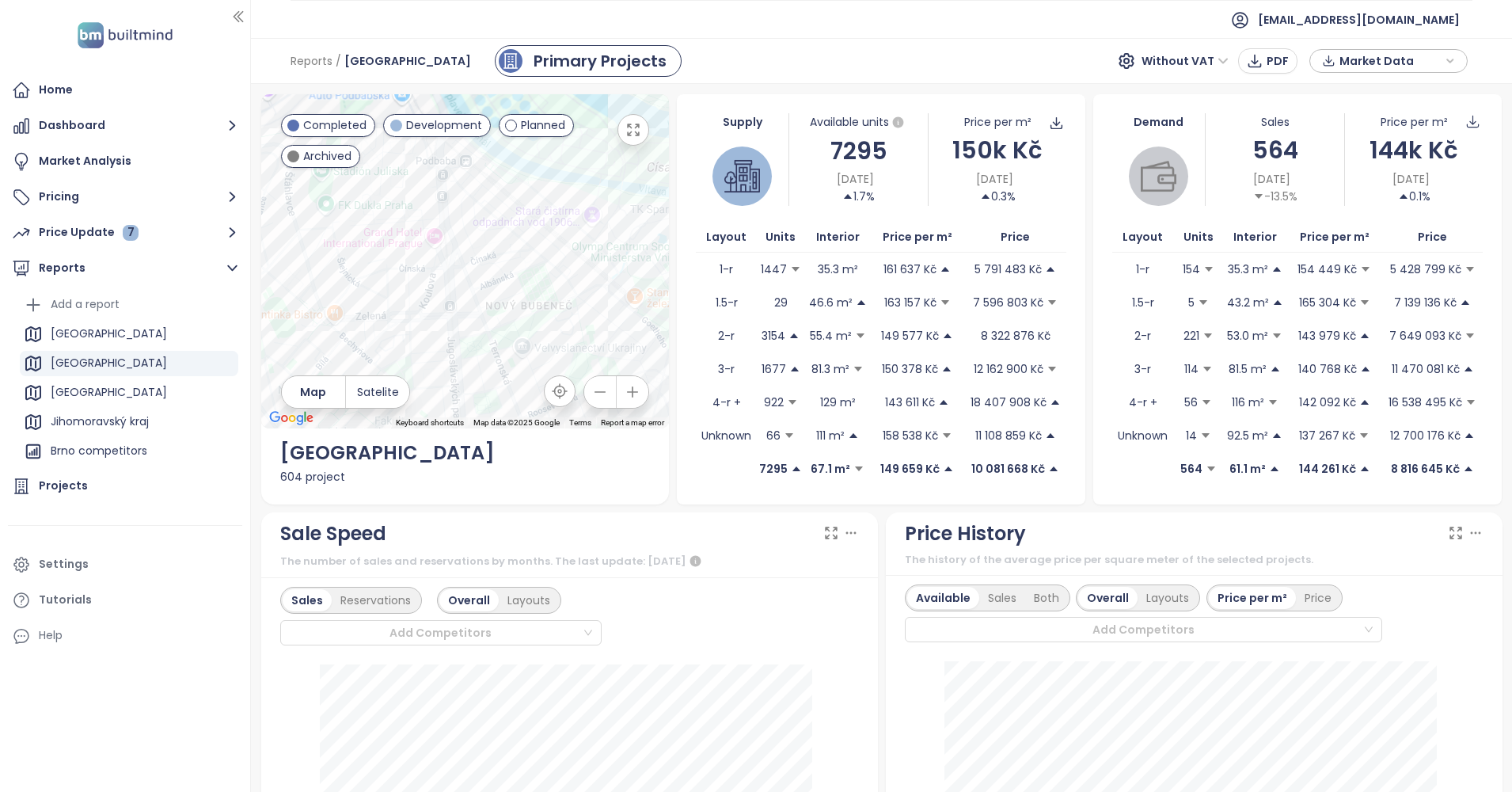
drag, startPoint x: 616, startPoint y: 298, endPoint x: 495, endPoint y: 182, distance: 167.6
click at [495, 182] on div at bounding box center [465, 261] width 408 height 334
click at [537, 322] on div "[GEOGRAPHIC_DATA]" at bounding box center [465, 261] width 408 height 334
click at [621, 236] on div at bounding box center [465, 261] width 408 height 334
click at [544, 245] on div "Rezidence Gotthardská" at bounding box center [465, 261] width 408 height 334
